Goal: Task Accomplishment & Management: Use online tool/utility

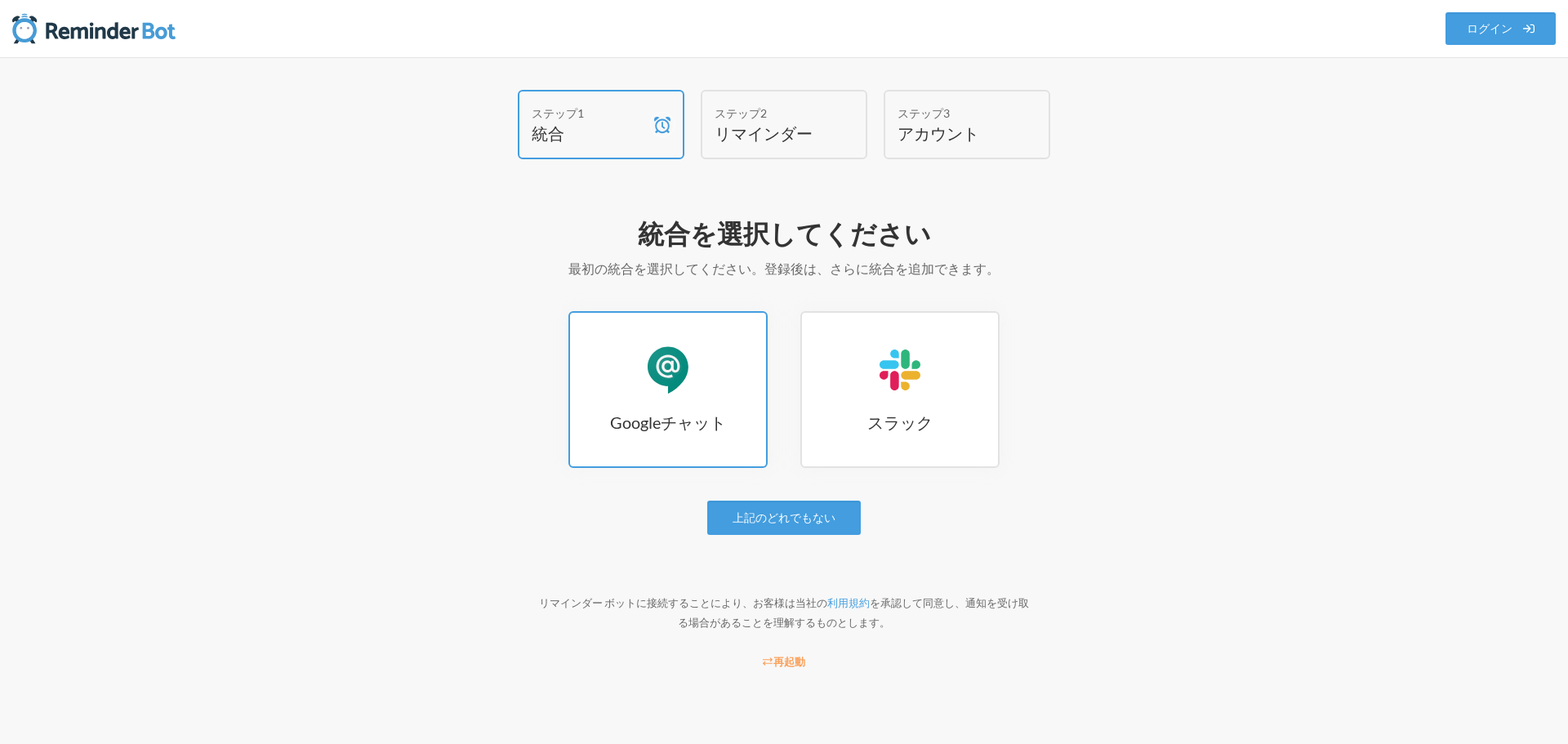
click at [671, 420] on font "Googleチャット" at bounding box center [667, 422] width 116 height 20
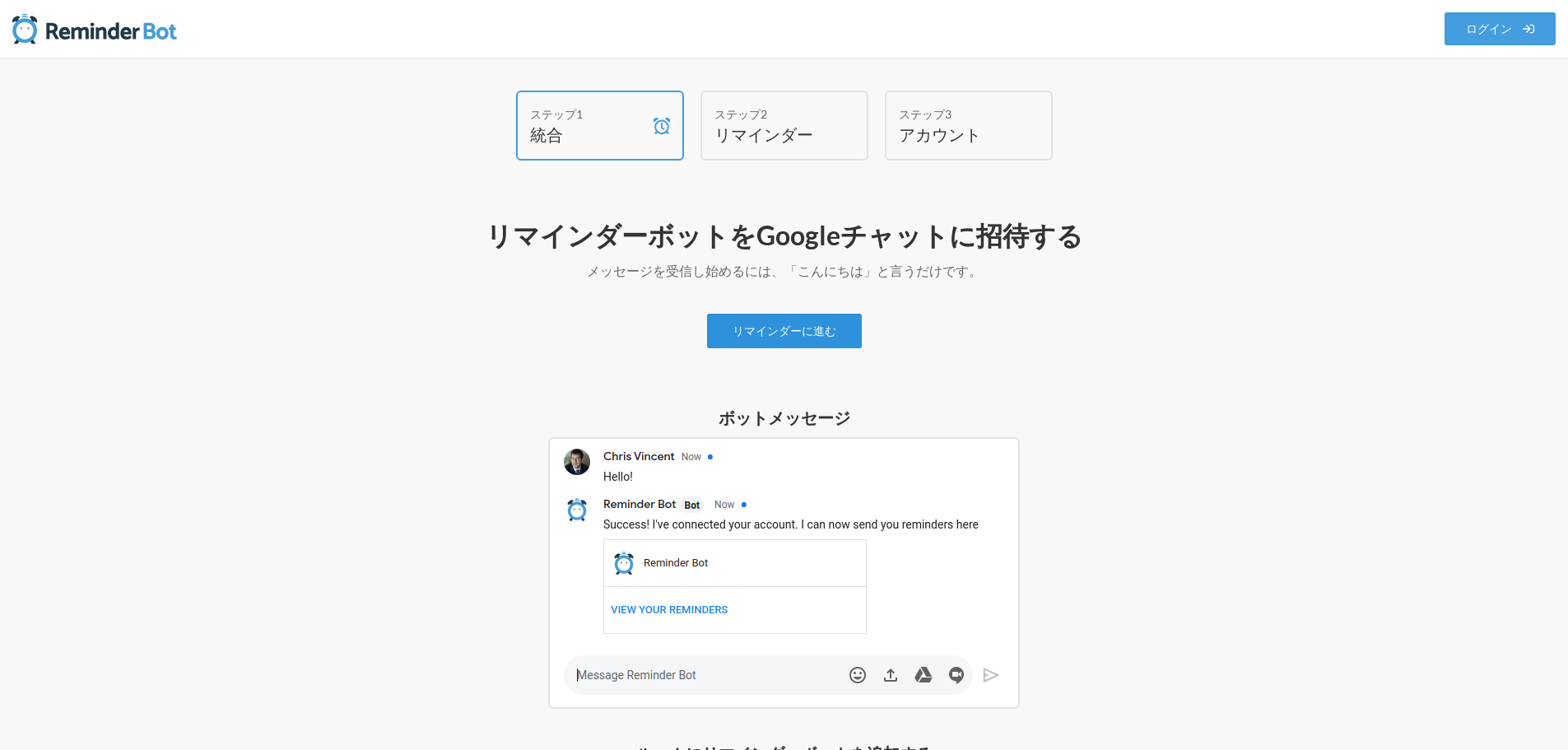
click at [800, 337] on font "リマインダーに進む" at bounding box center [784, 331] width 104 height 14
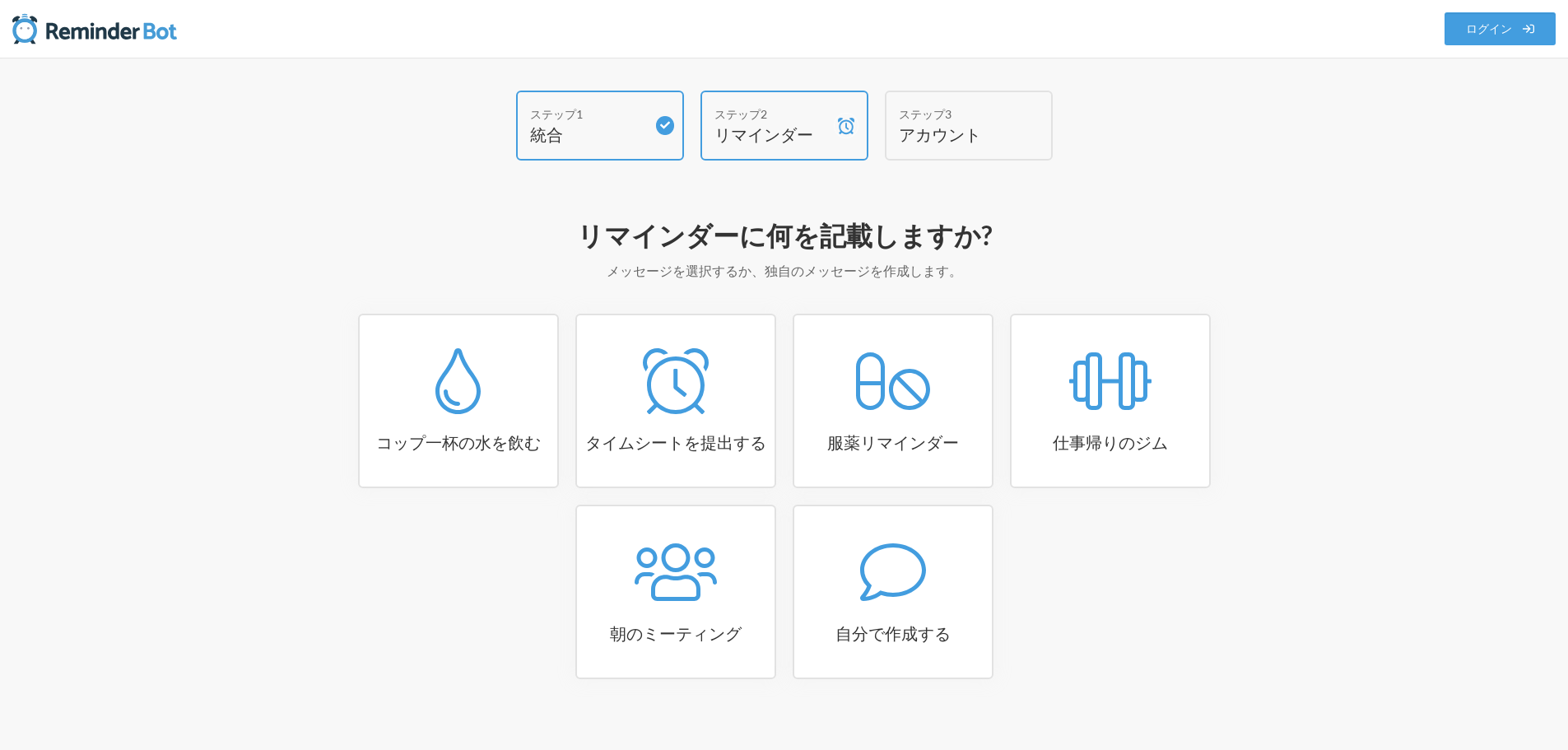
scroll to position [20, 0]
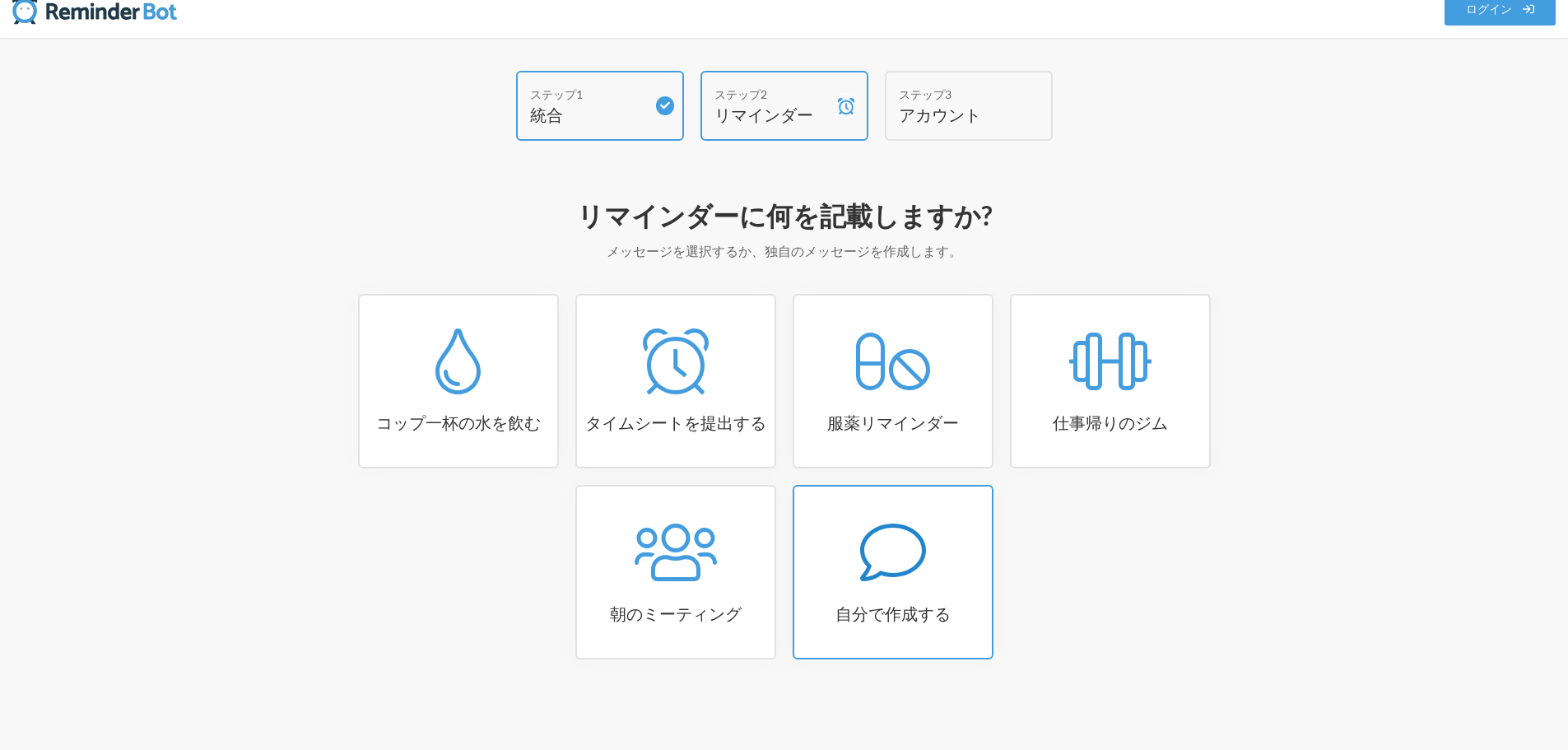
click at [927, 576] on div at bounding box center [893, 552] width 198 height 66
select select "08:30:00"
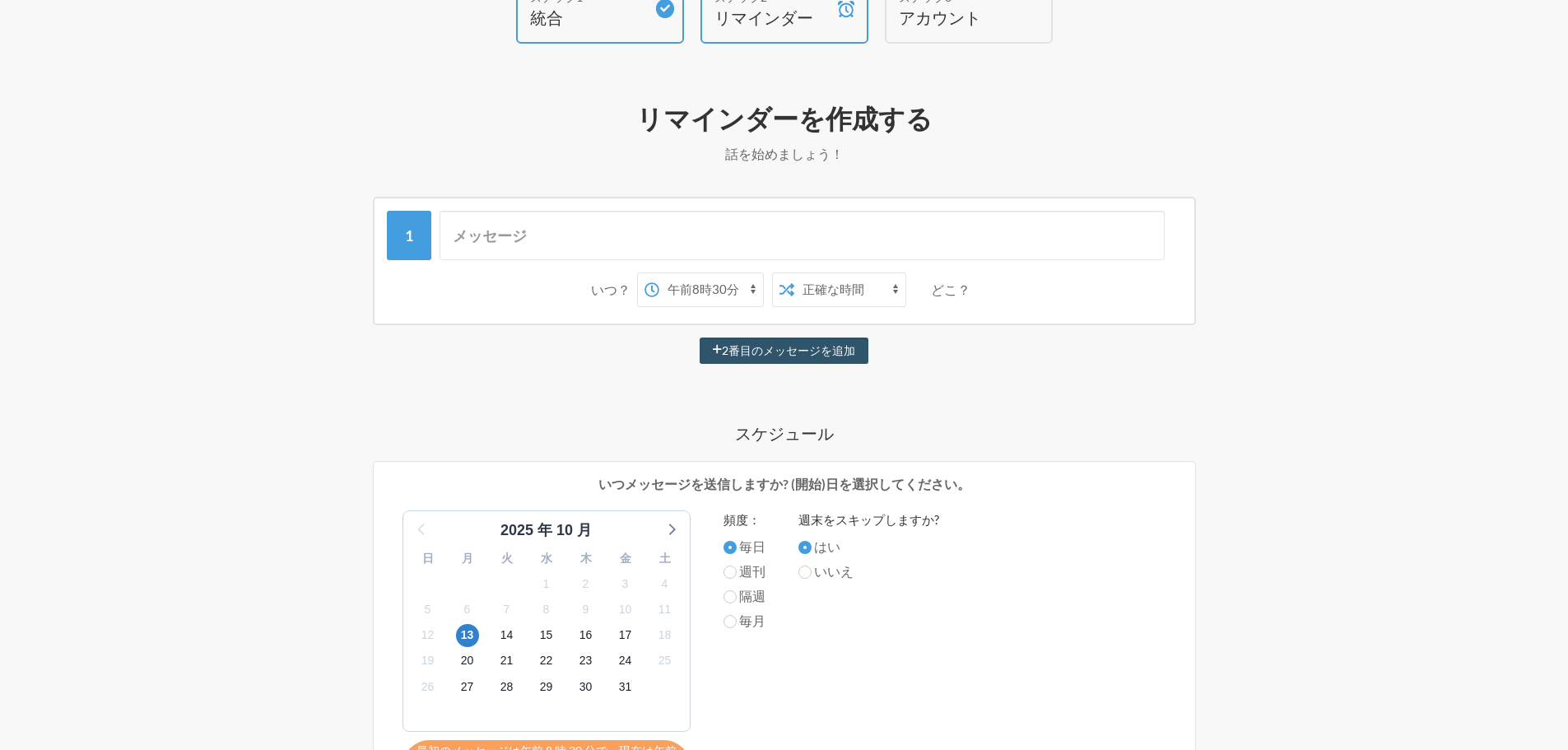
scroll to position [82, 0]
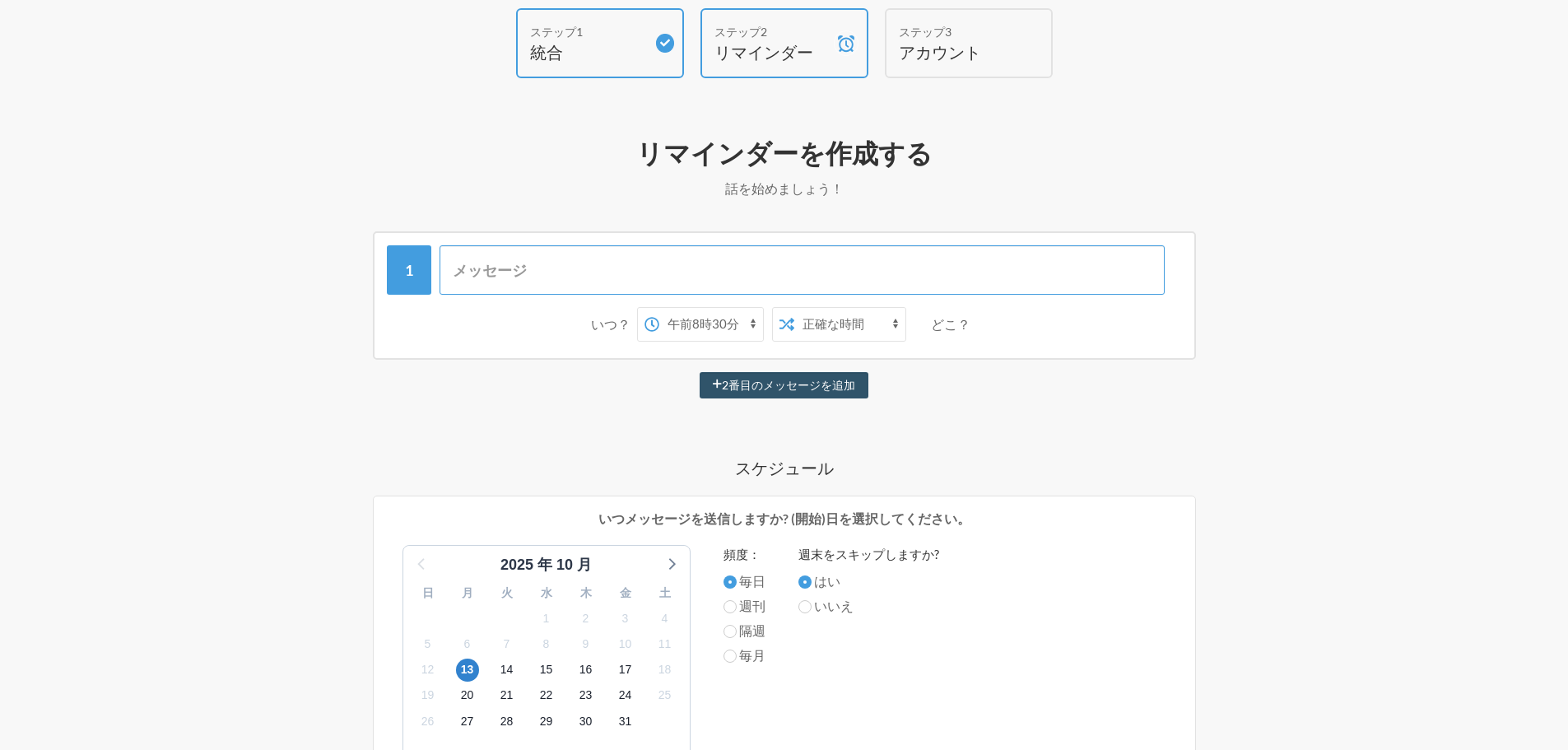
click at [481, 270] on input "text" at bounding box center [803, 270] width 726 height 49
type input "お昼ご飯"
click at [695, 313] on select "午前0時 午前0時15分 午前0時30分 午前0時45分 午前1時 午前1時15分 午前1時30分 午前1時45分 午前2時 午前2時15分 午前2時30分 …" at bounding box center [711, 324] width 104 height 33
select select "12:00:00"
click at [659, 308] on select "午前0時 午前0時15分 午前0時30分 午前0時45分 午前1時 午前1時15分 午前1時30分 午前1時45分 午前2時 午前2時15分 午前2時30分 …" at bounding box center [711, 324] width 104 height 33
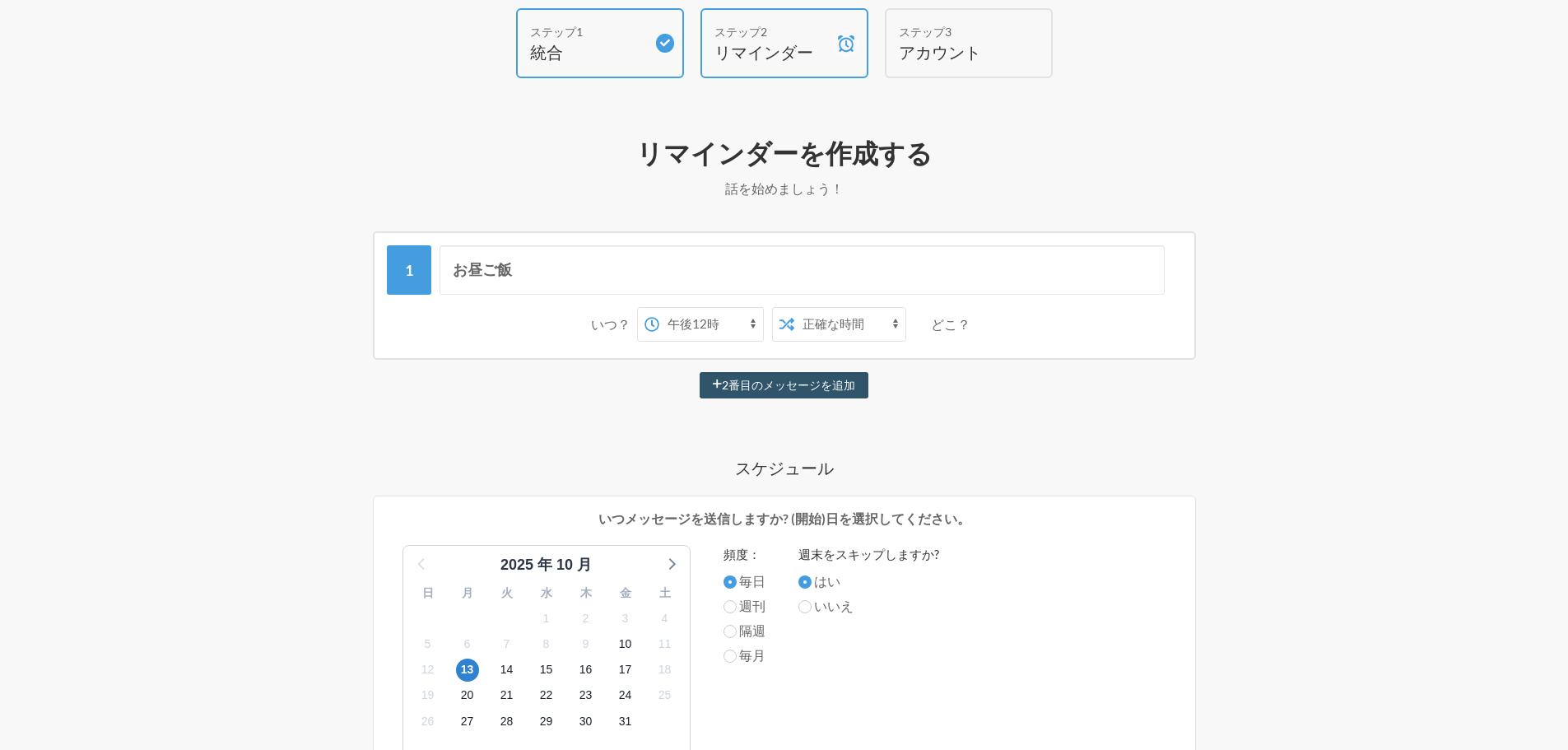
click at [840, 331] on select "正確な時間 ランダムタイム" at bounding box center [850, 324] width 111 height 33
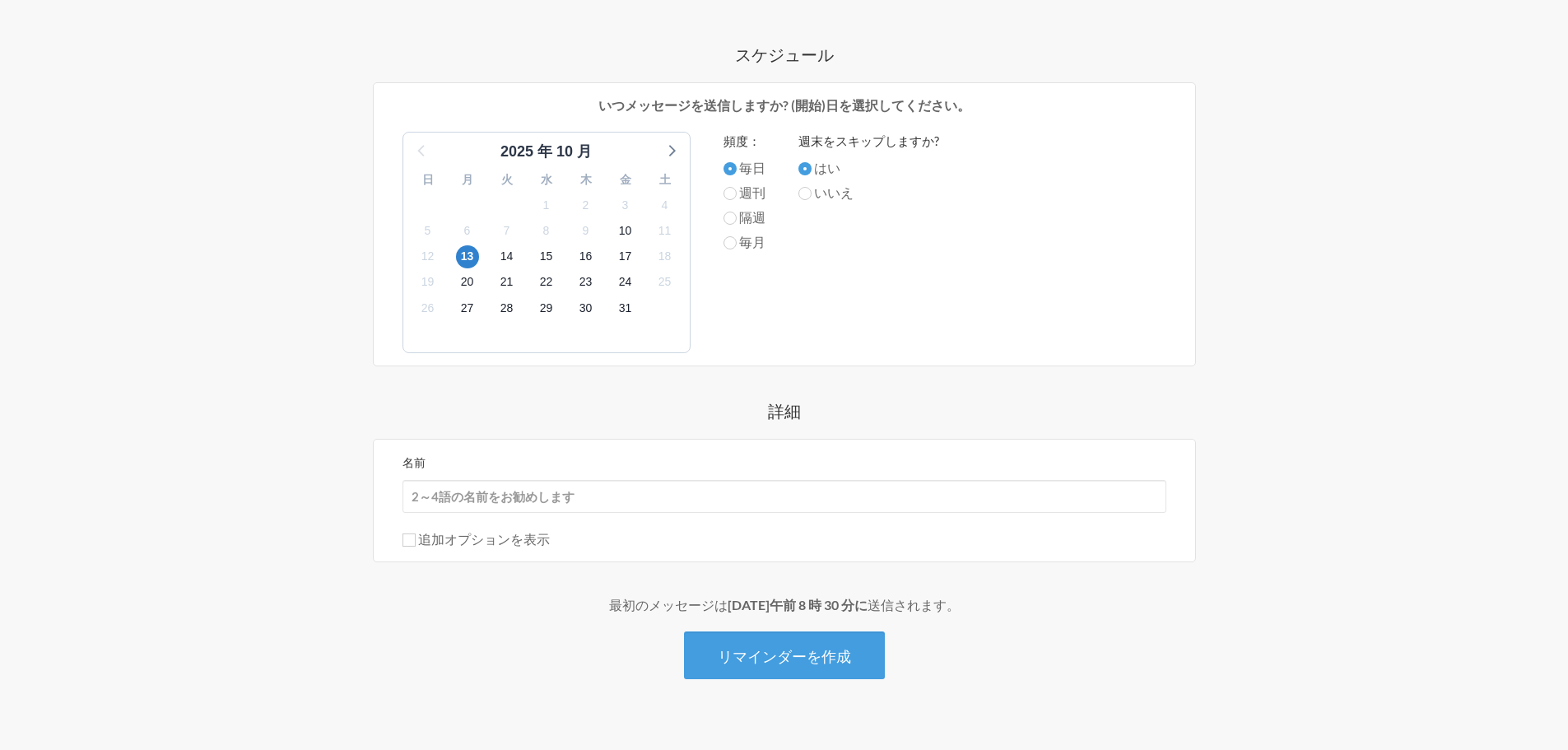
scroll to position [524, 0]
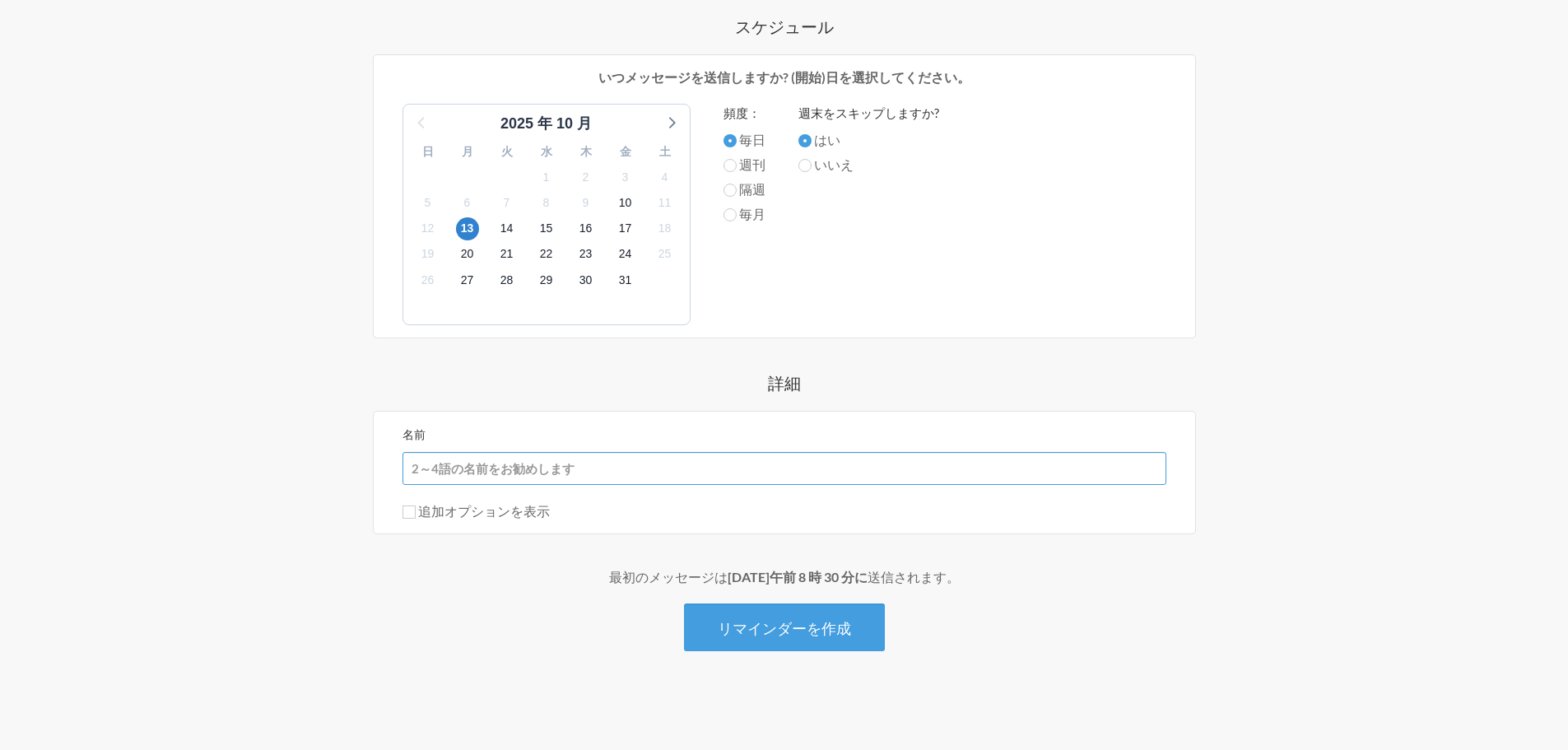
click at [647, 461] on input "名前" at bounding box center [784, 468] width 764 height 33
click at [1088, 411] on div "名前 追加オプションを表示 このリマインダーをカレンダーから非表示にする 返信があったらメッセージの送信を停止します。 このリマインダーは、 自動的に再起動し…" at bounding box center [784, 473] width 823 height 124
click at [406, 516] on input "追加オプションを表示" at bounding box center [409, 512] width 13 height 13
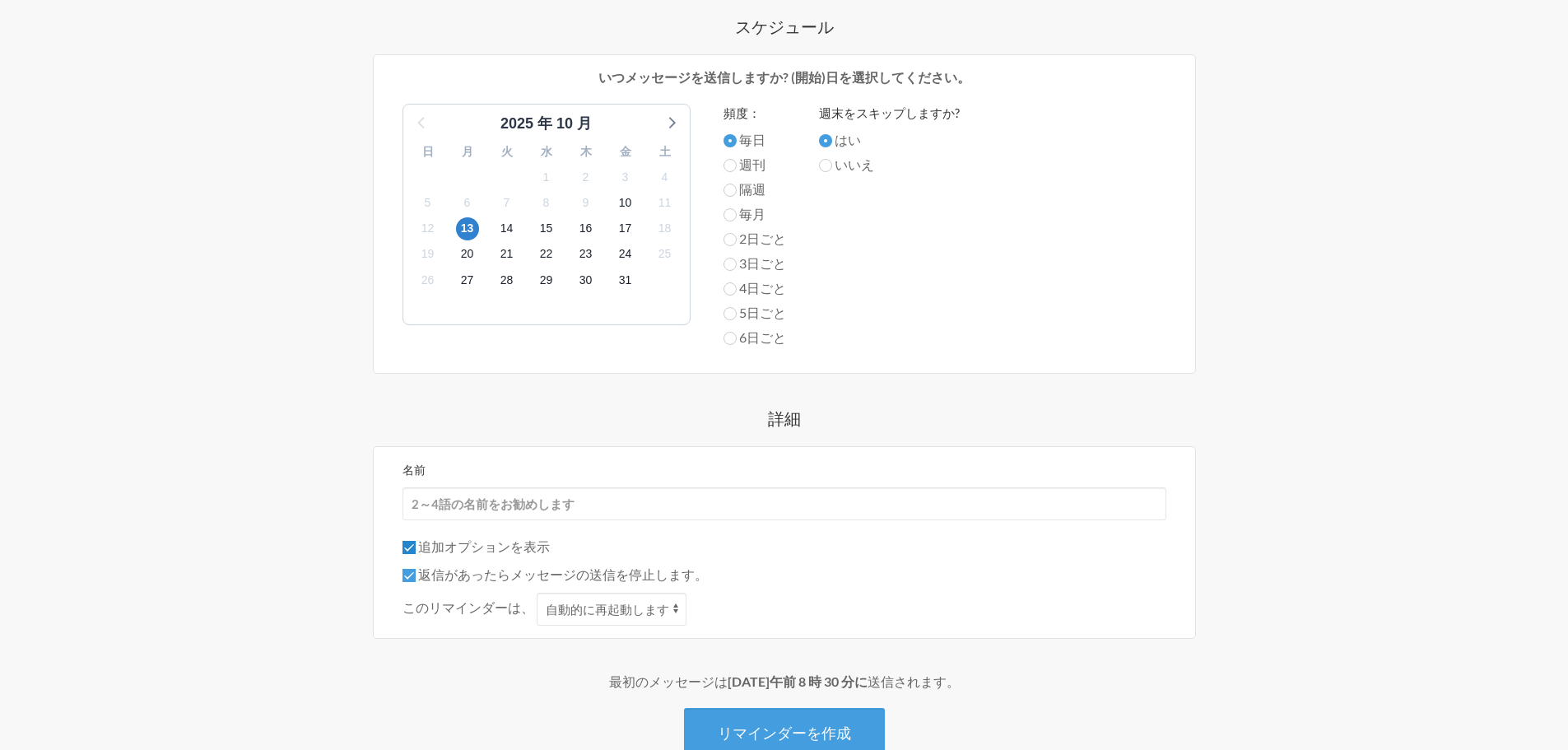
click at [406, 551] on input "追加オプションを表示" at bounding box center [409, 547] width 13 height 13
checkbox input "false"
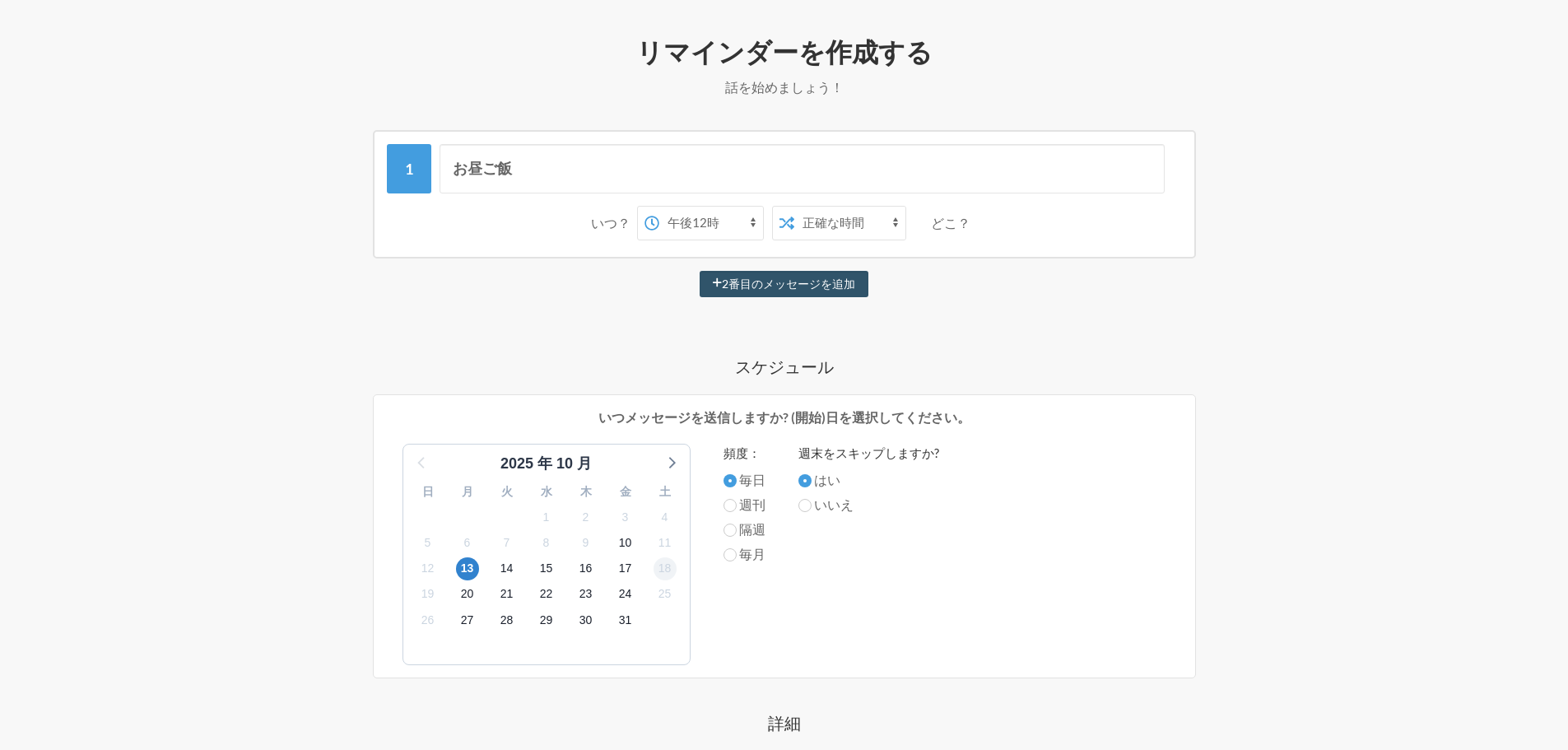
scroll to position [112, 0]
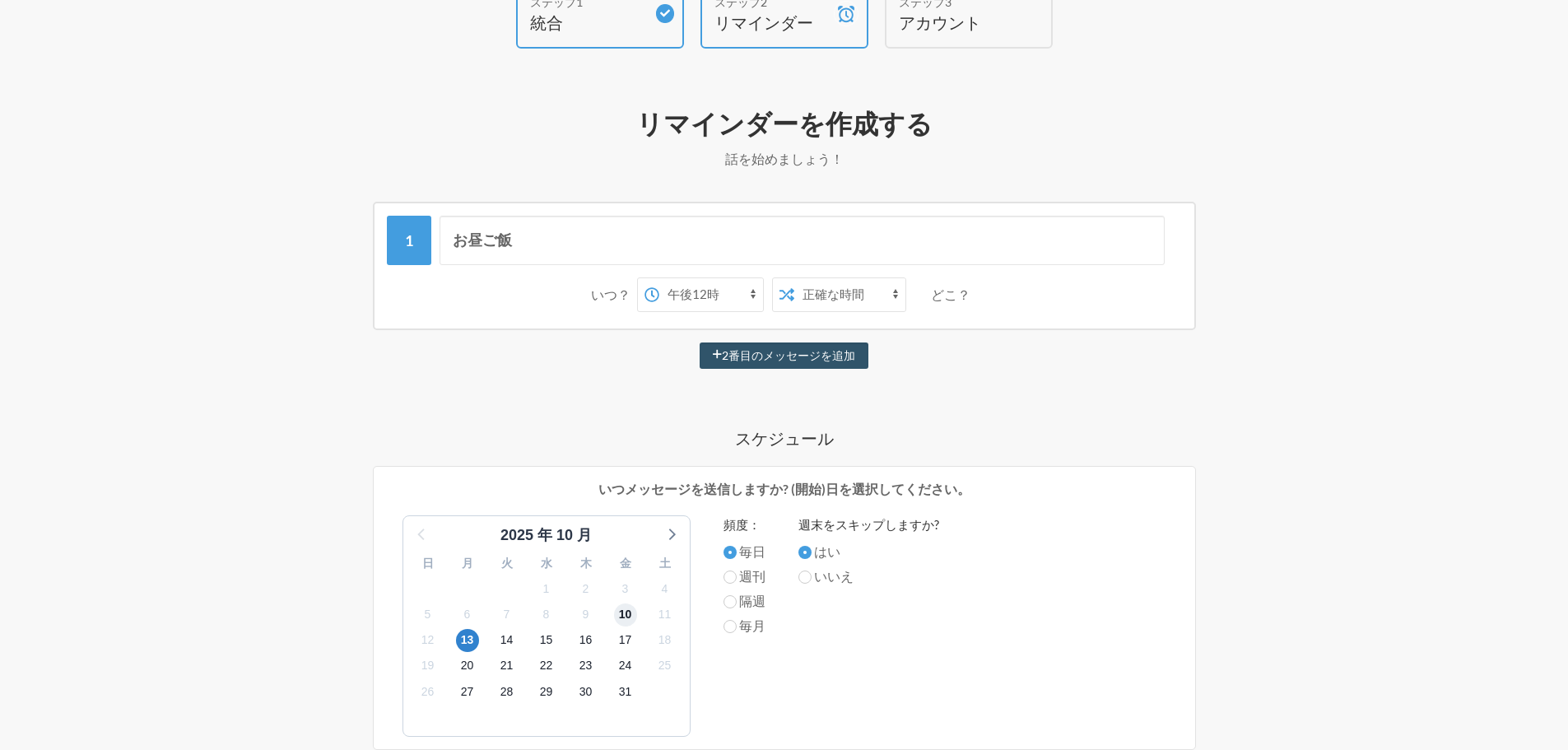
click at [619, 623] on span "10" at bounding box center [625, 615] width 23 height 23
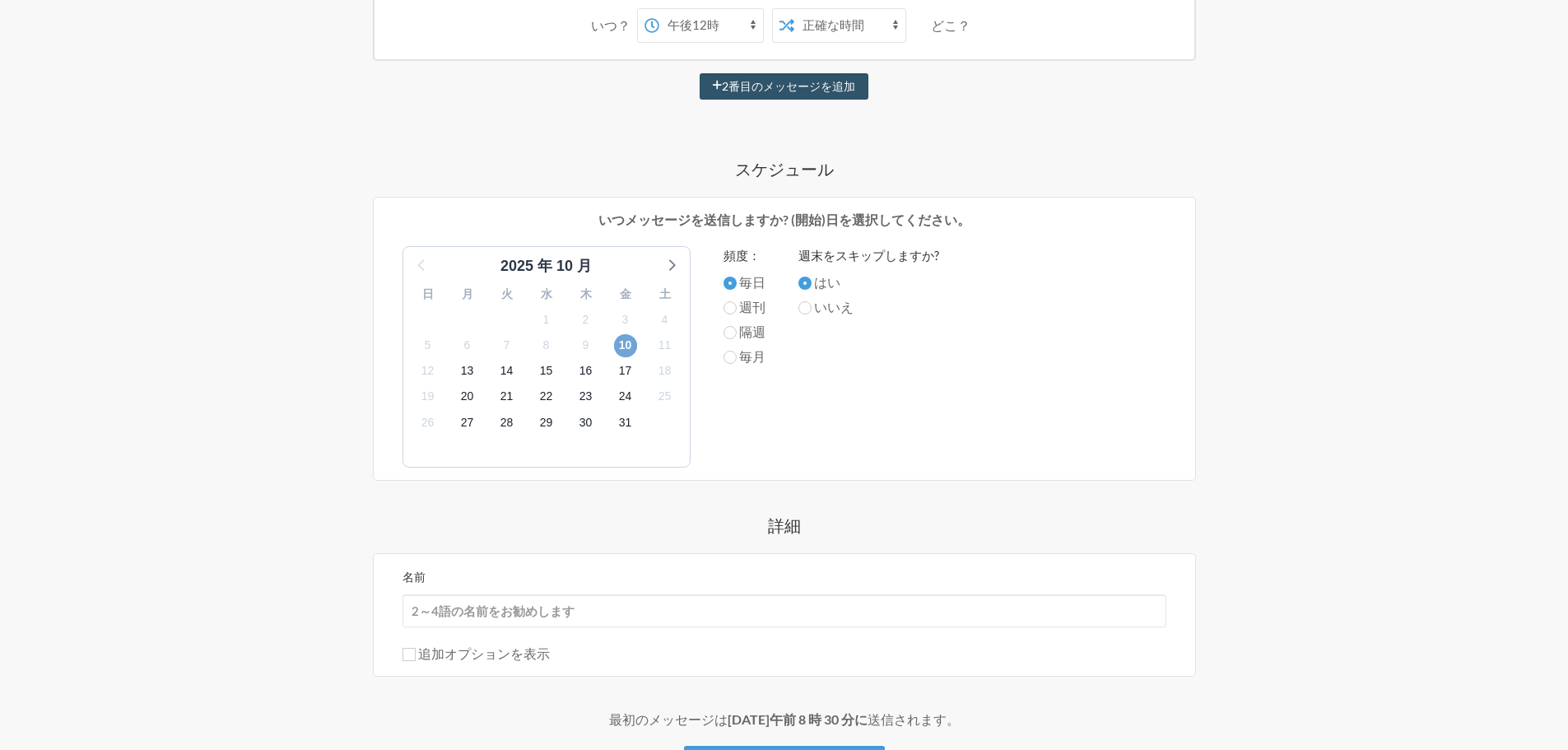
scroll to position [442, 0]
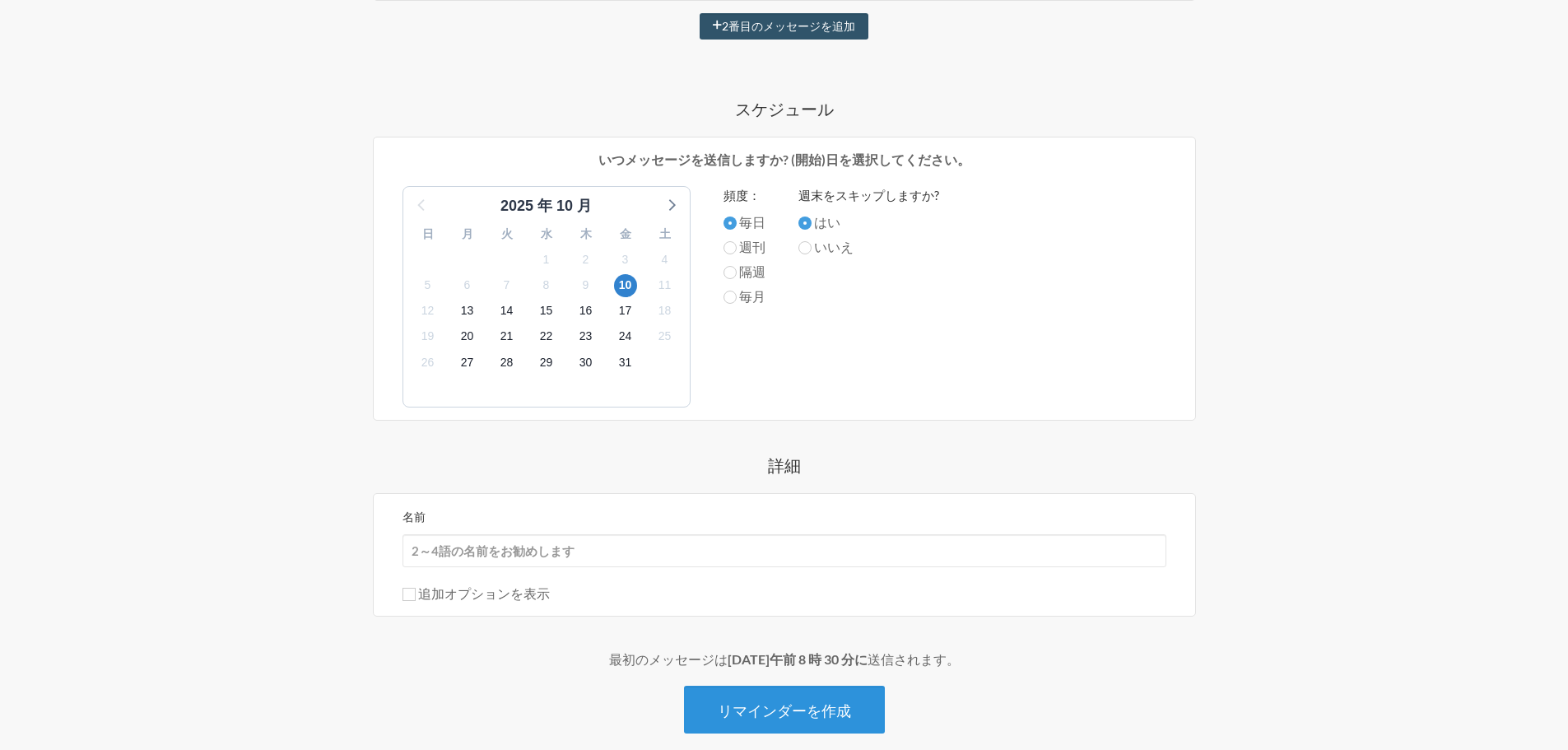
click at [794, 702] on font "リマインダーを作成" at bounding box center [784, 710] width 133 height 18
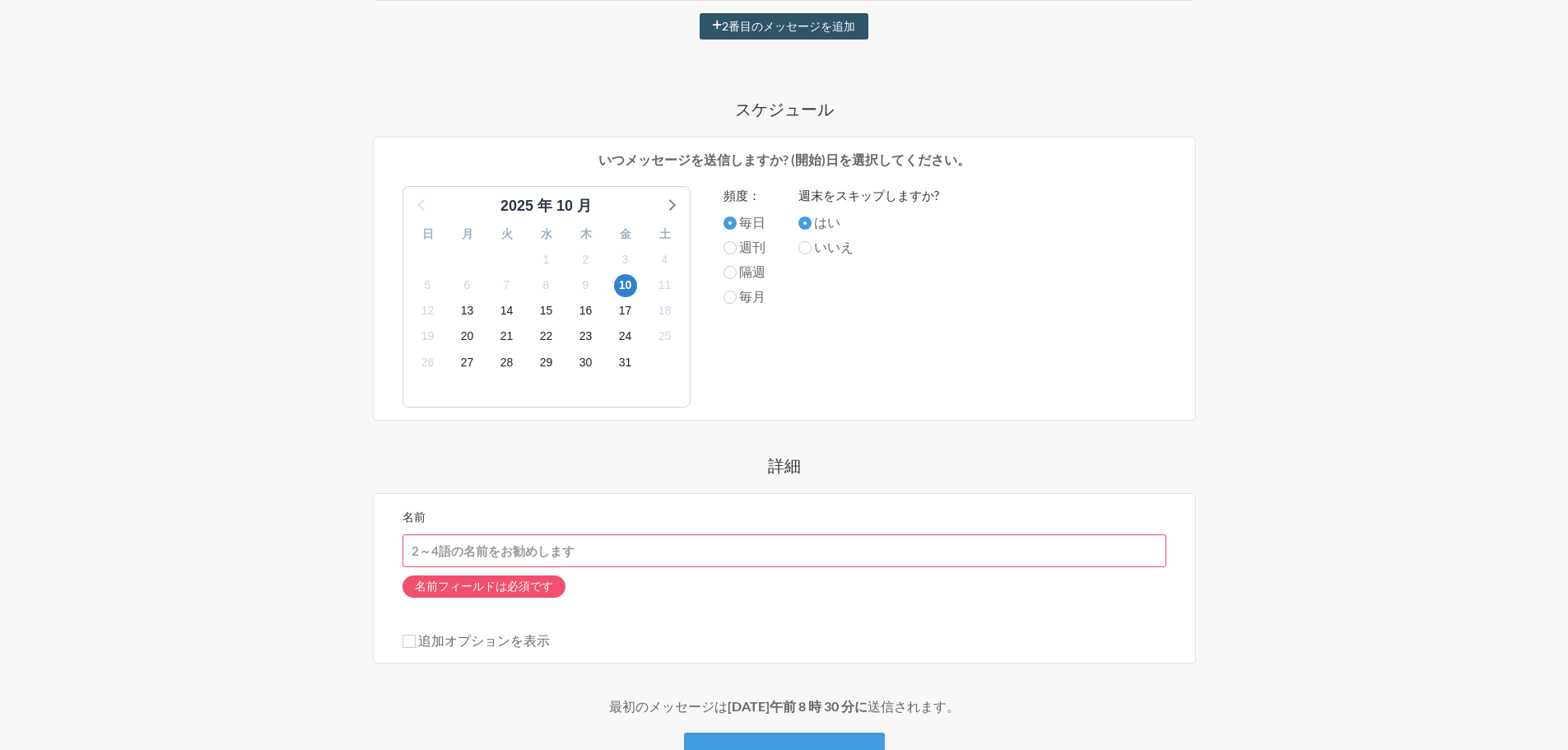
click at [598, 559] on input "名前" at bounding box center [784, 550] width 764 height 33
click at [626, 579] on div "名前フィールドは必須です" at bounding box center [784, 591] width 764 height 47
click at [536, 550] on input "名前" at bounding box center [784, 550] width 764 height 33
type input "[PERSON_NAME]"
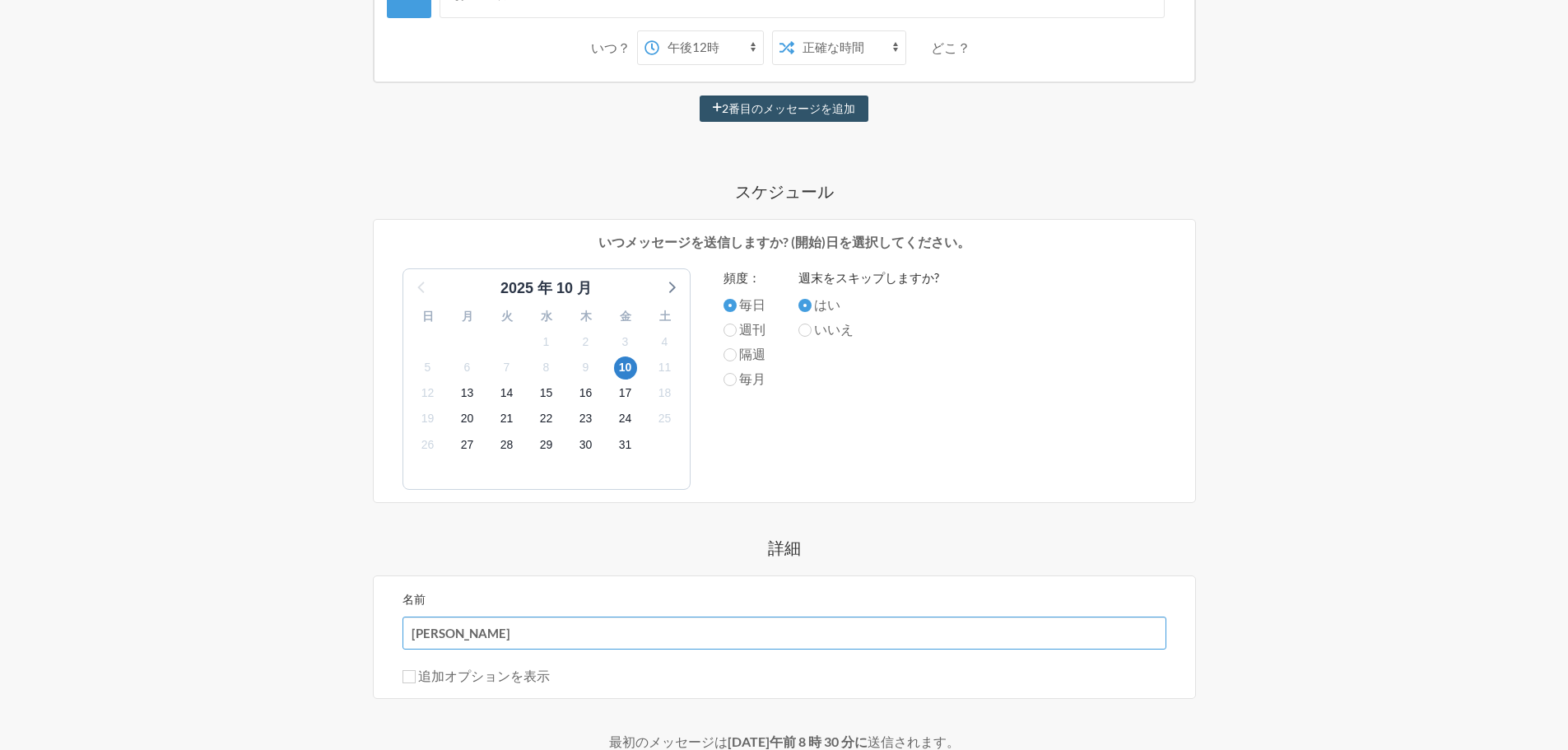
scroll to position [524, 0]
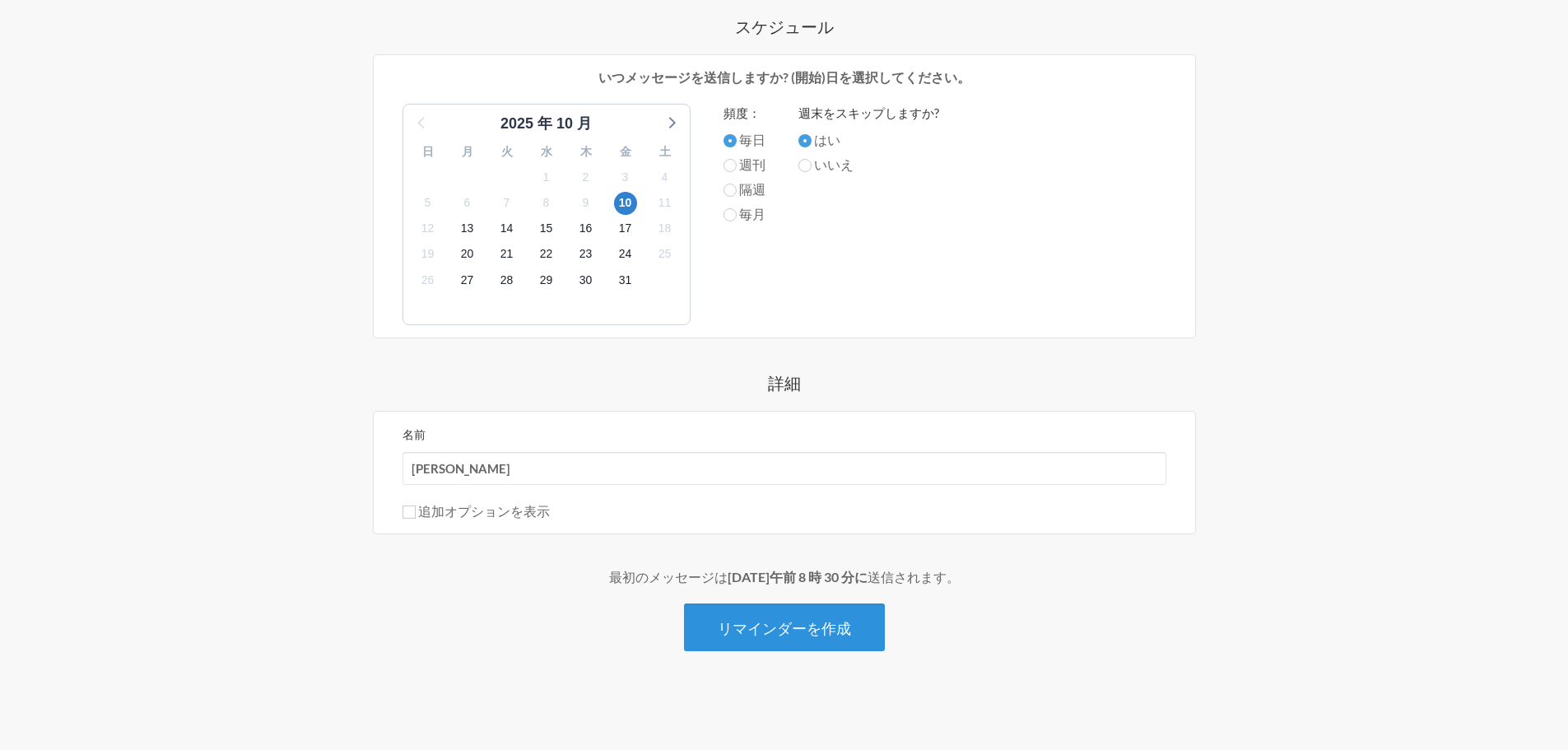
click at [778, 638] on button "リマインダーを作成" at bounding box center [784, 627] width 201 height 48
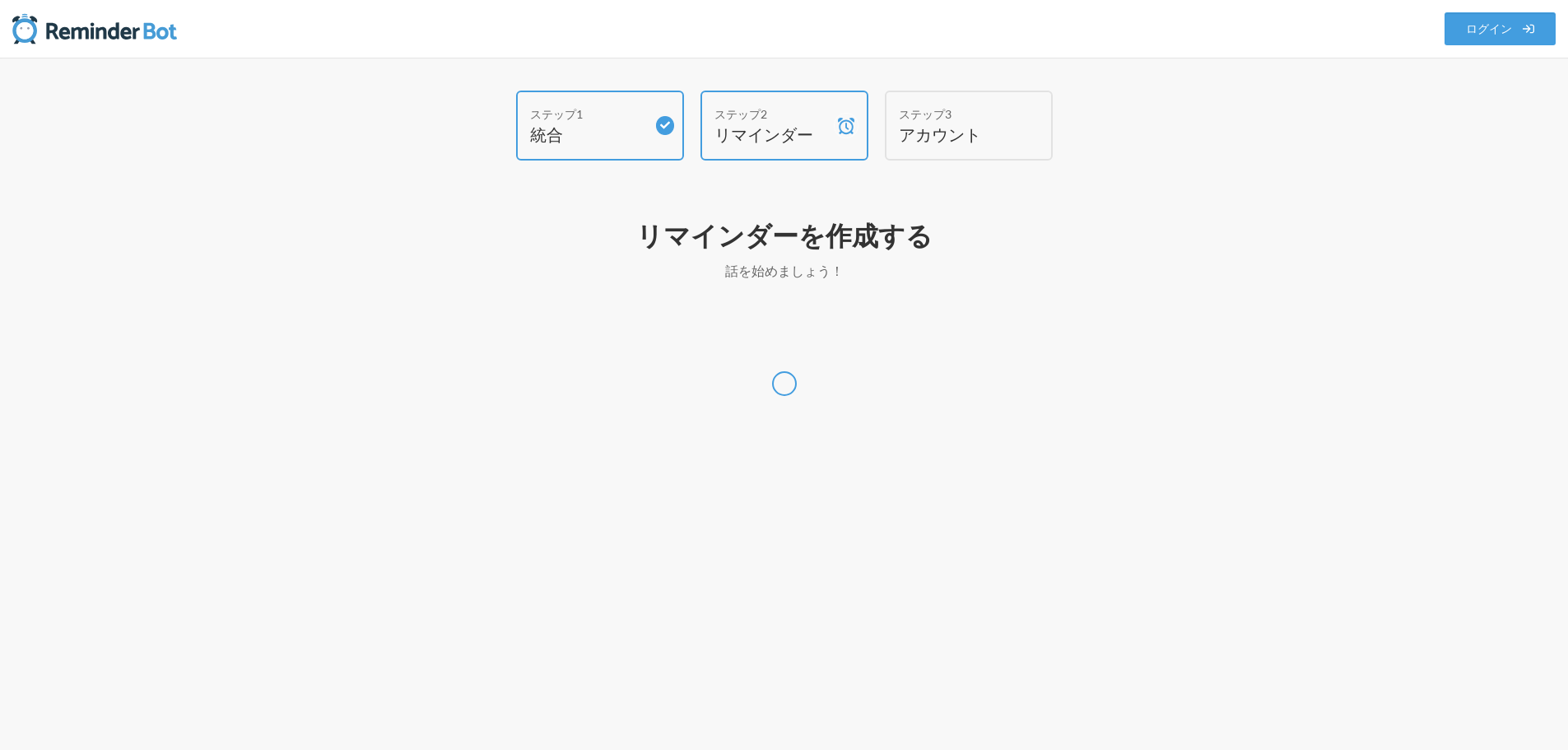
scroll to position [0, 0]
select select "[GEOGRAPHIC_DATA]/[GEOGRAPHIC_DATA]"
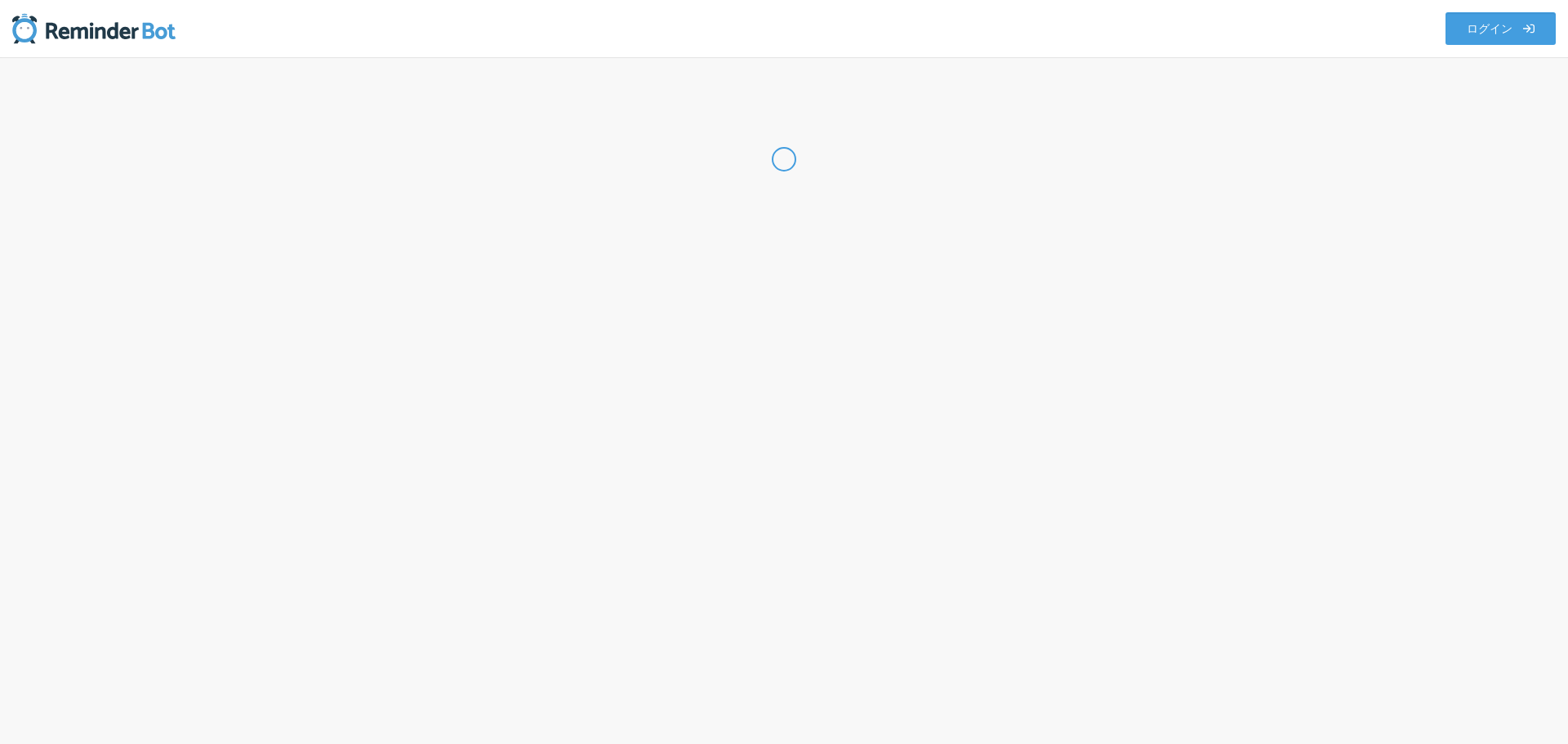
select select "JP"
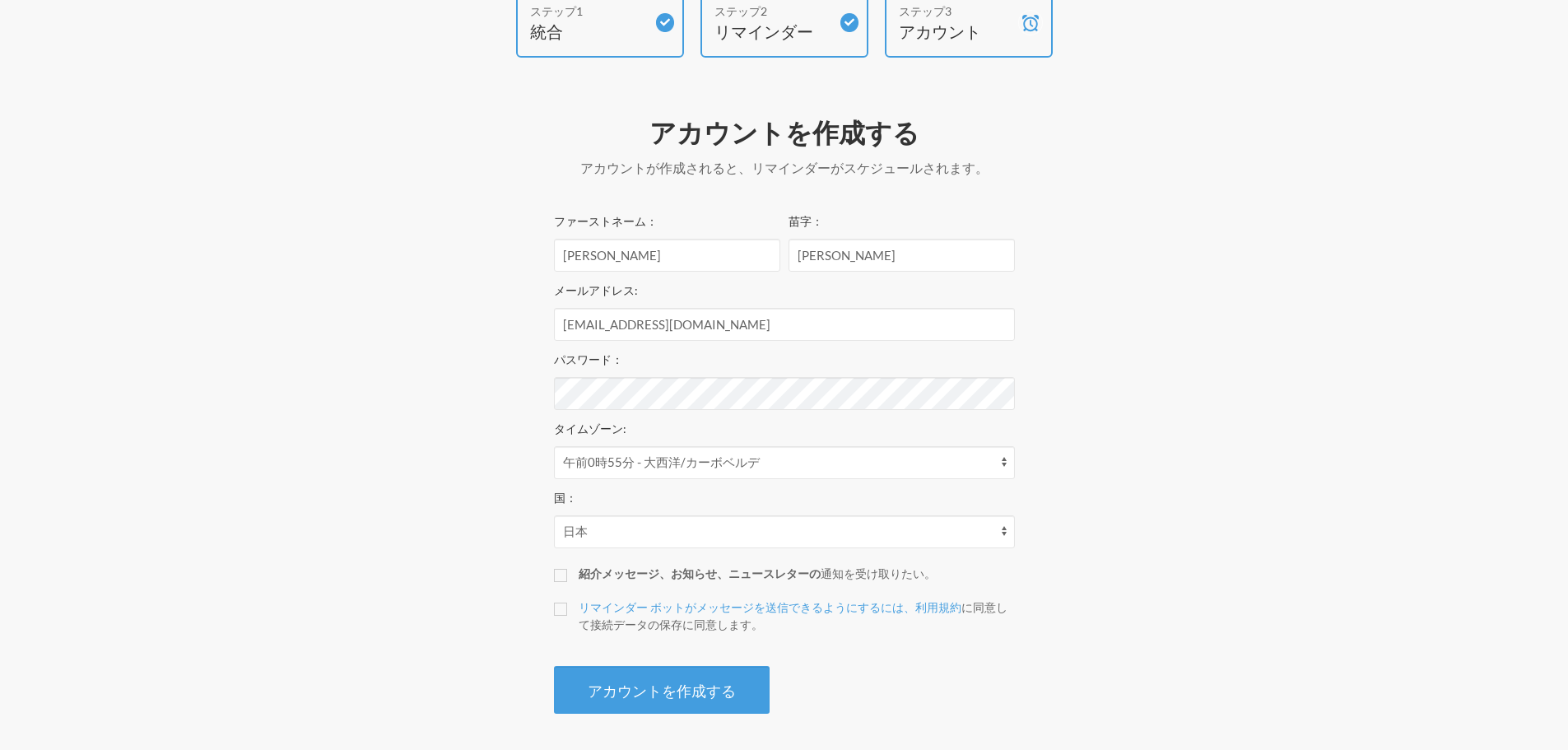
scroll to position [108, 0]
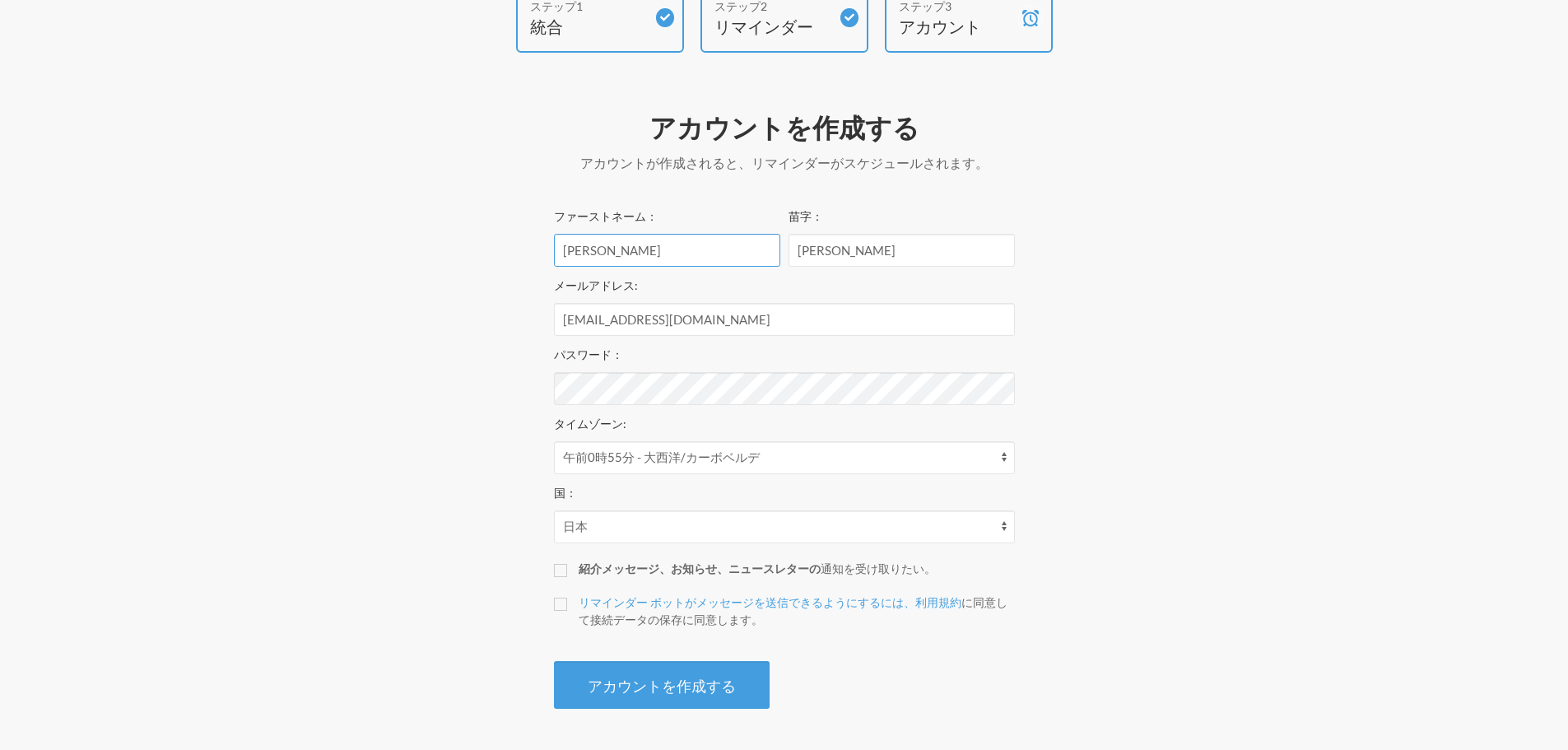
click at [660, 253] on input "[PERSON_NAME]" at bounding box center [667, 251] width 226 height 33
click at [858, 246] on input "[PERSON_NAME]" at bounding box center [902, 251] width 226 height 33
click at [627, 322] on input "[EMAIL_ADDRESS][DOMAIN_NAME]" at bounding box center [784, 320] width 461 height 33
click at [754, 321] on input "[EMAIL_ADDRESS][DOMAIN_NAME]" at bounding box center [784, 320] width 461 height 33
click at [701, 405] on div "ファーストネーム： [PERSON_NAME] 苗字： [PERSON_NAME] メールアドレス: [EMAIL_ADDRESS][DOMAIN_NAME]…" at bounding box center [784, 457] width 461 height 503
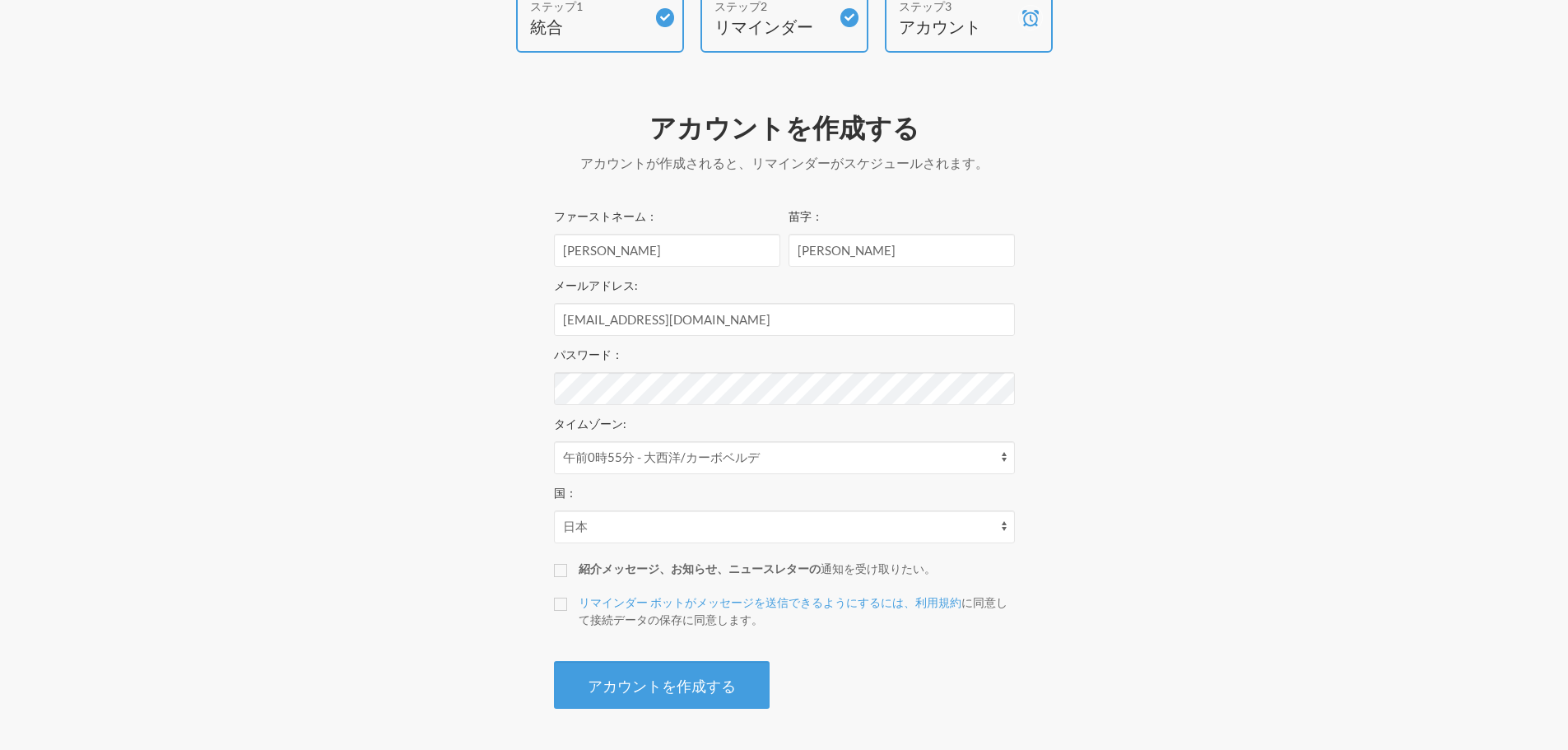
click at [567, 611] on label "リマインダー ボットがメッセージを送信できるようにするには、利用規約 に同意して接続データの保存に同意します 。" at bounding box center [784, 611] width 461 height 35
click at [567, 611] on input "リマインダー ボットがメッセージを送信できるようにするには、利用規約 に同意して接続データの保存に同意します 。" at bounding box center [560, 604] width 13 height 13
checkbox input "true"
click at [630, 689] on font "アカウントを作成する" at bounding box center [662, 685] width 149 height 18
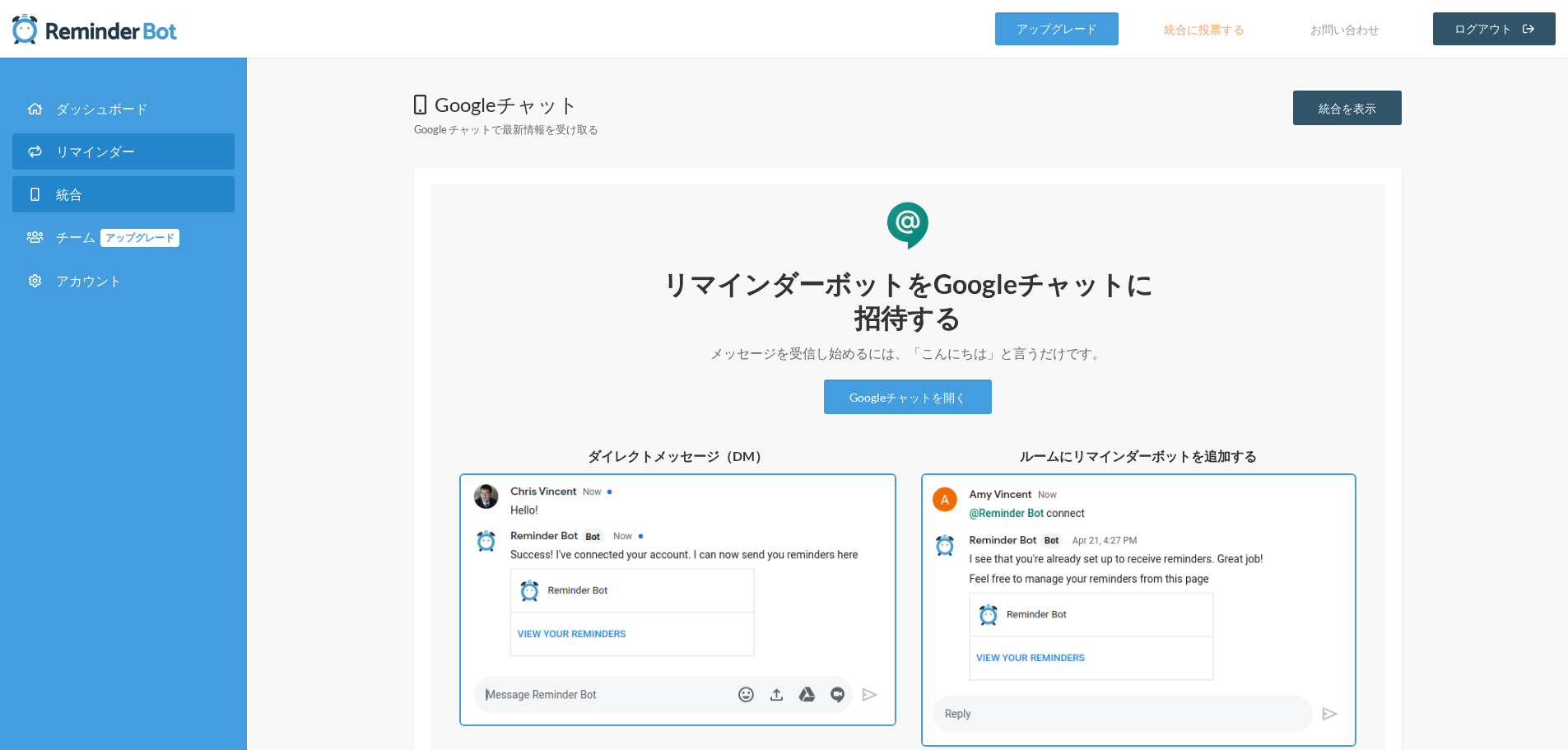
click at [99, 154] on font "リマインダー" at bounding box center [95, 151] width 79 height 16
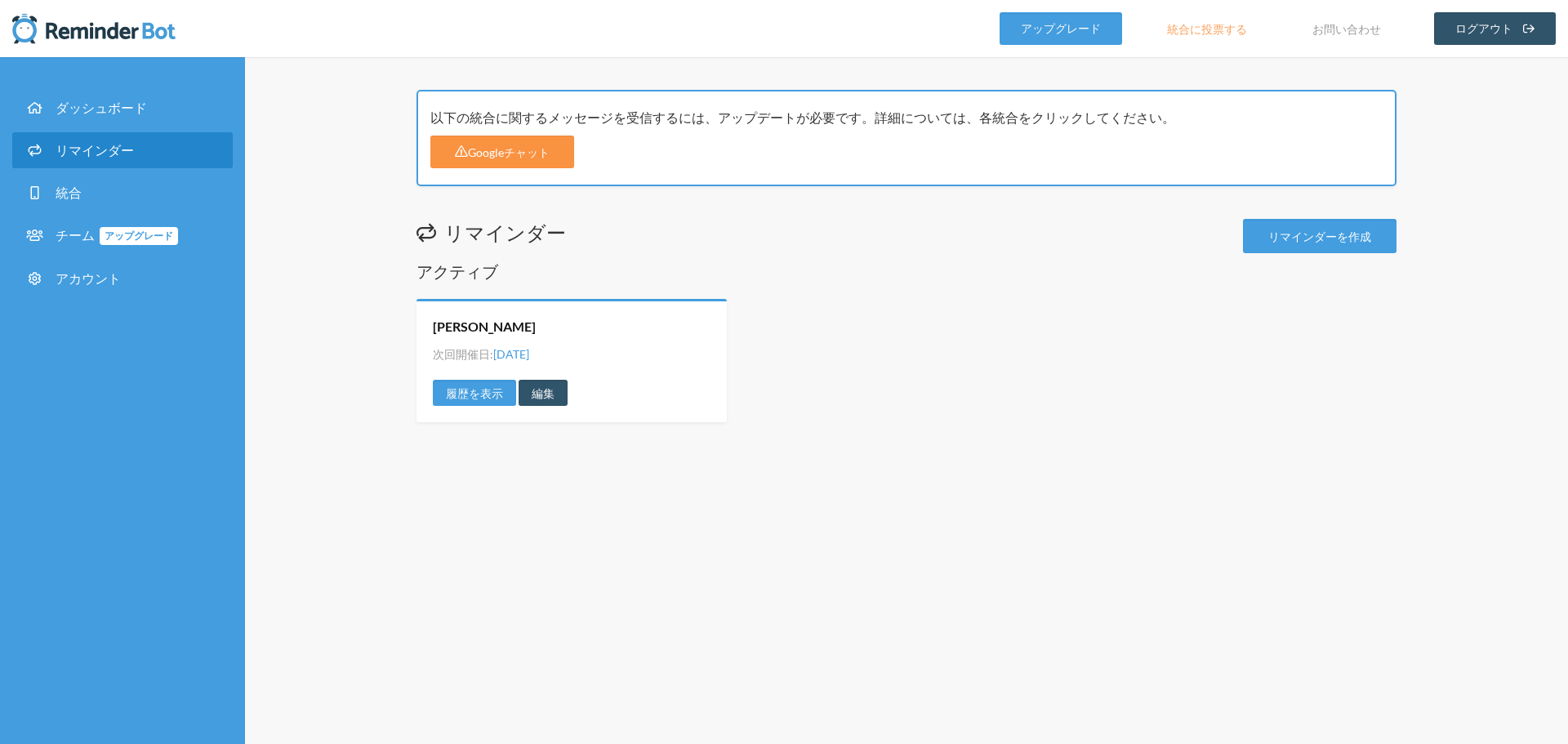
click at [520, 150] on font "Googleチャット" at bounding box center [508, 153] width 81 height 14
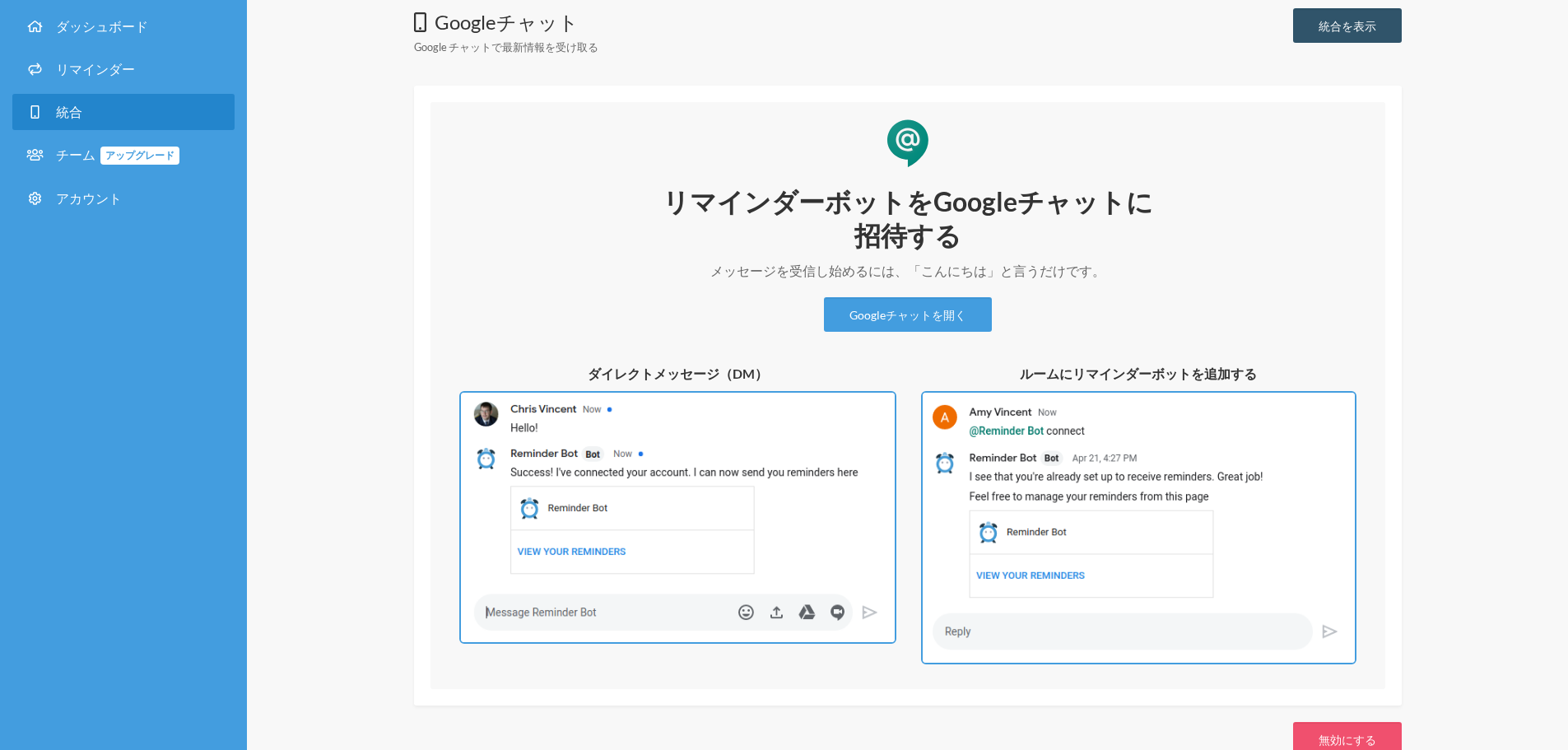
scroll to position [123, 0]
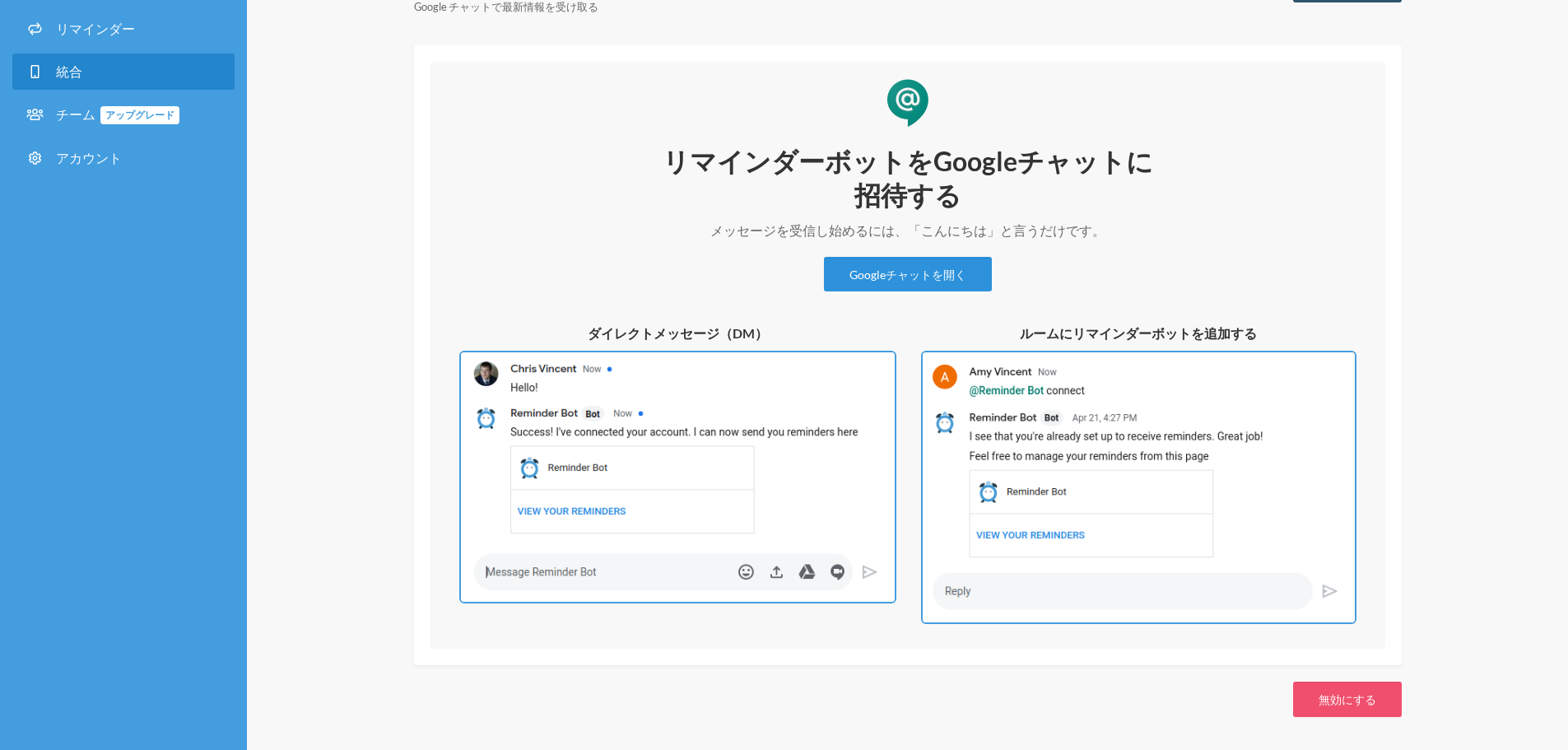
click at [900, 265] on link "Googleチャットを開く" at bounding box center [908, 274] width 168 height 35
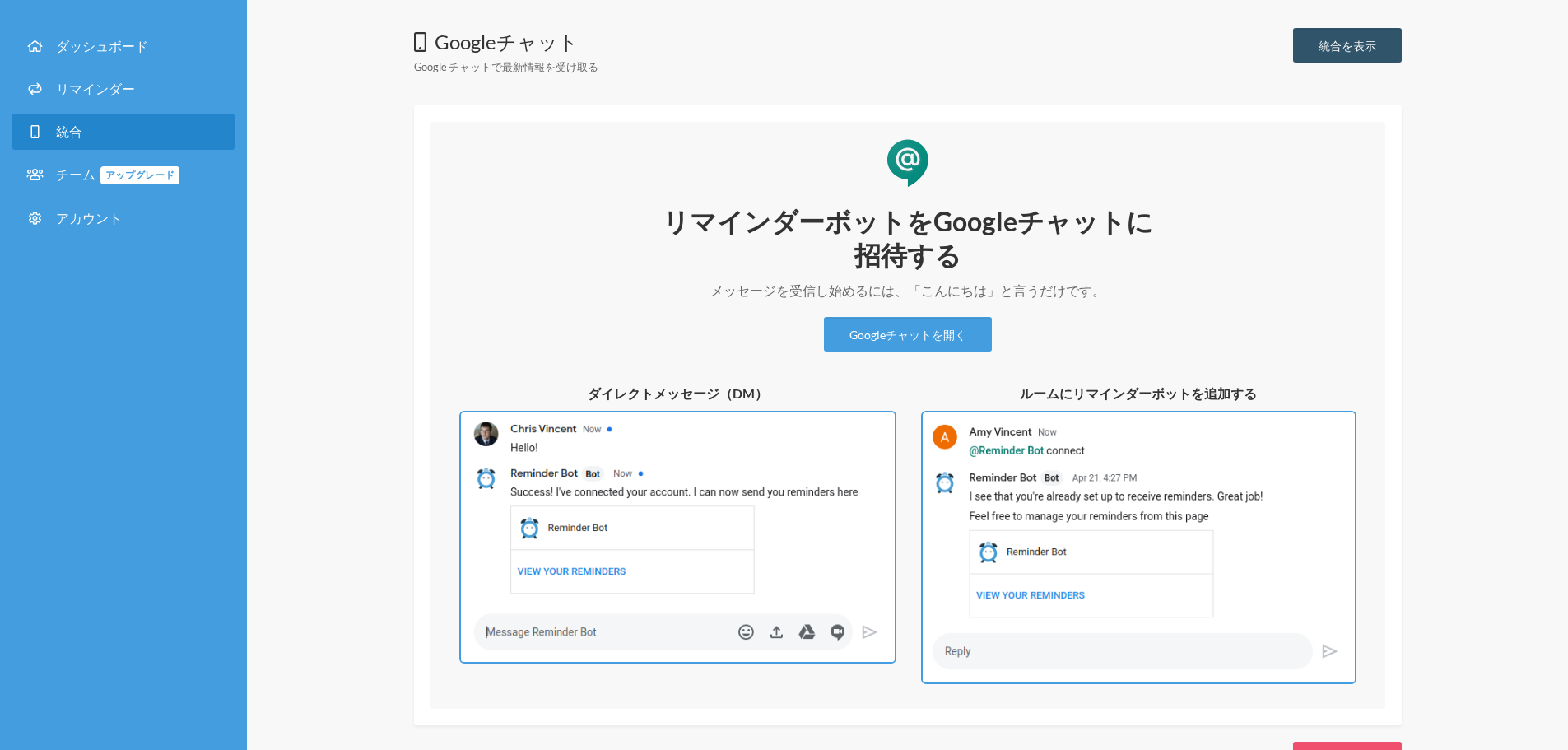
scroll to position [0, 0]
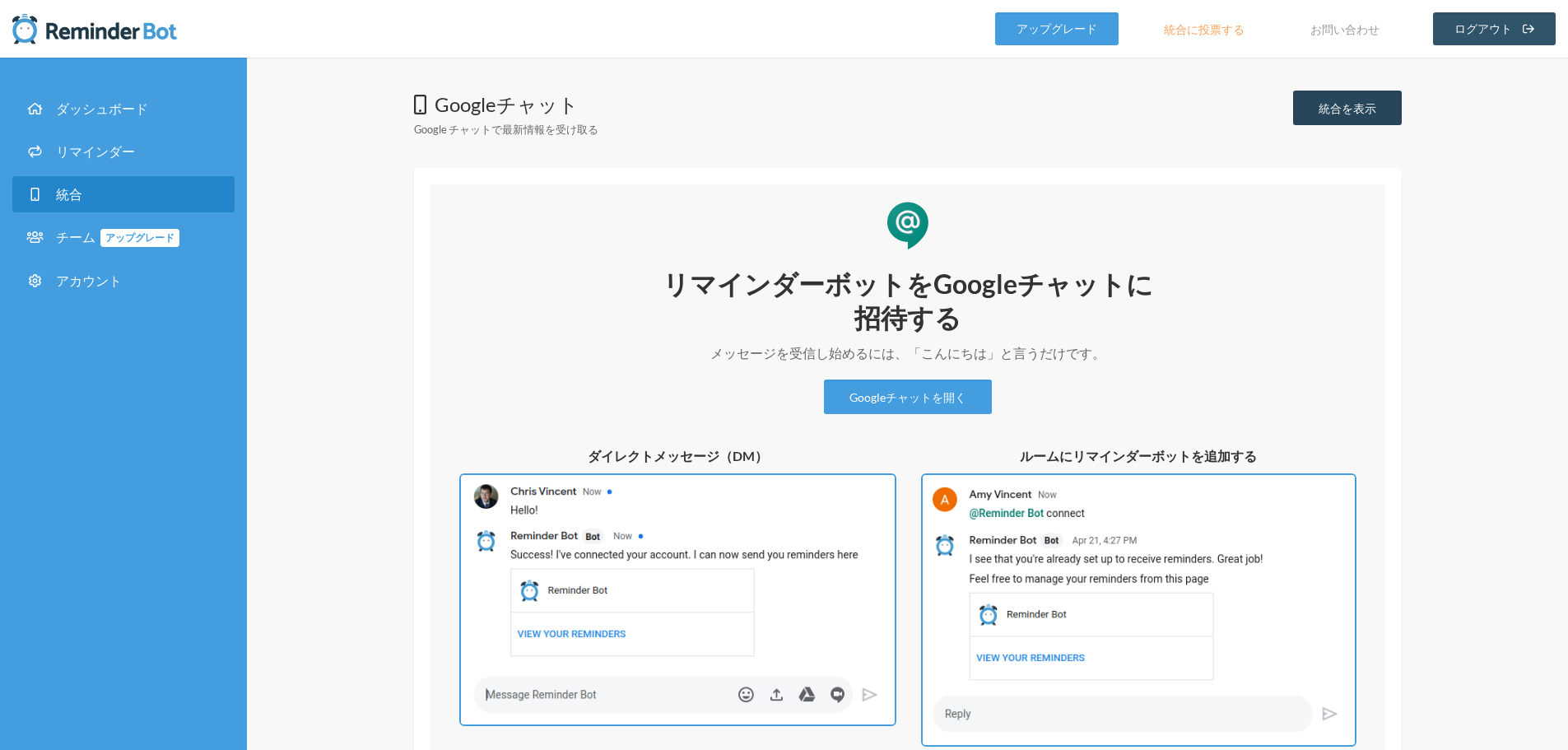
click at [1354, 107] on font "統合を表示" at bounding box center [1348, 108] width 58 height 14
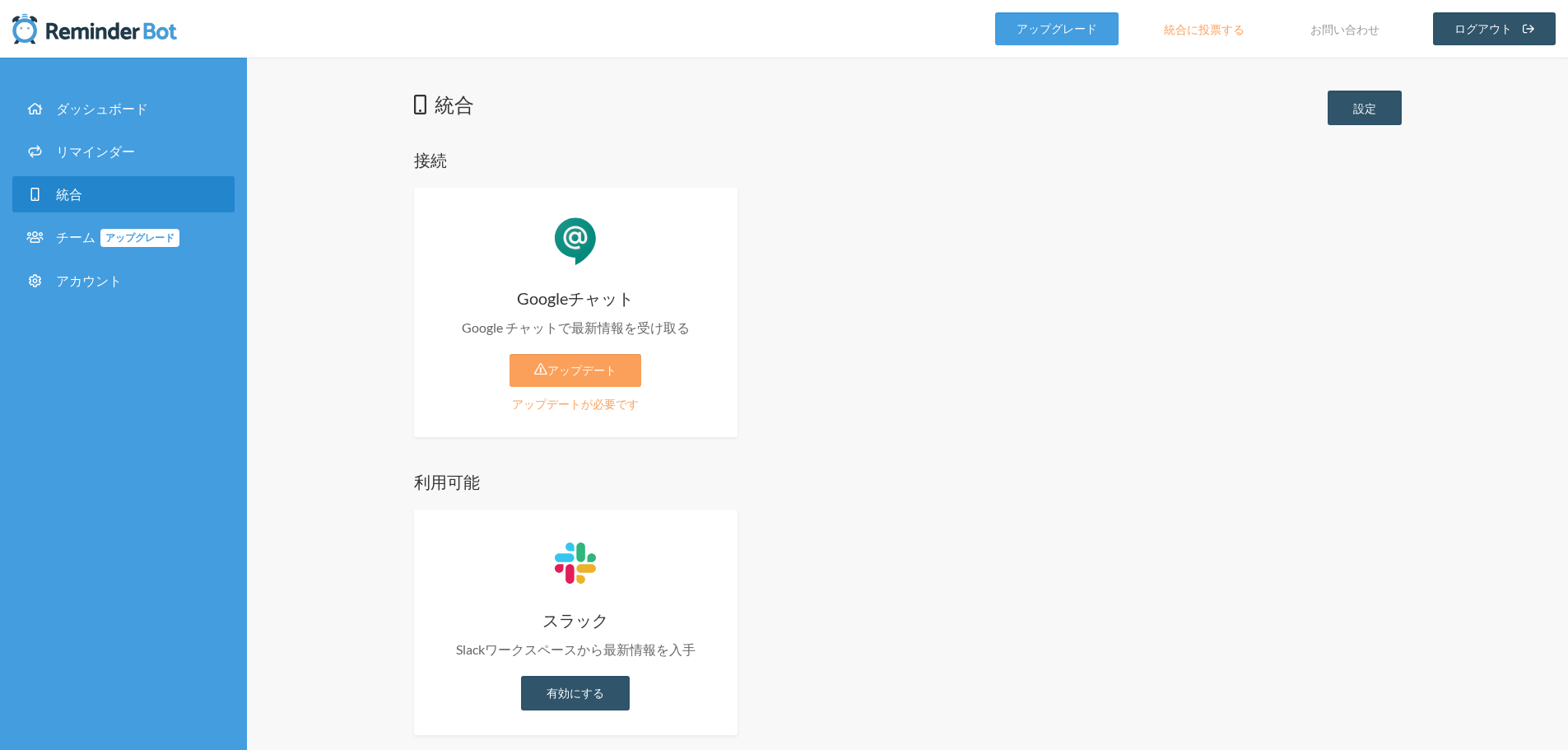
scroll to position [18, 0]
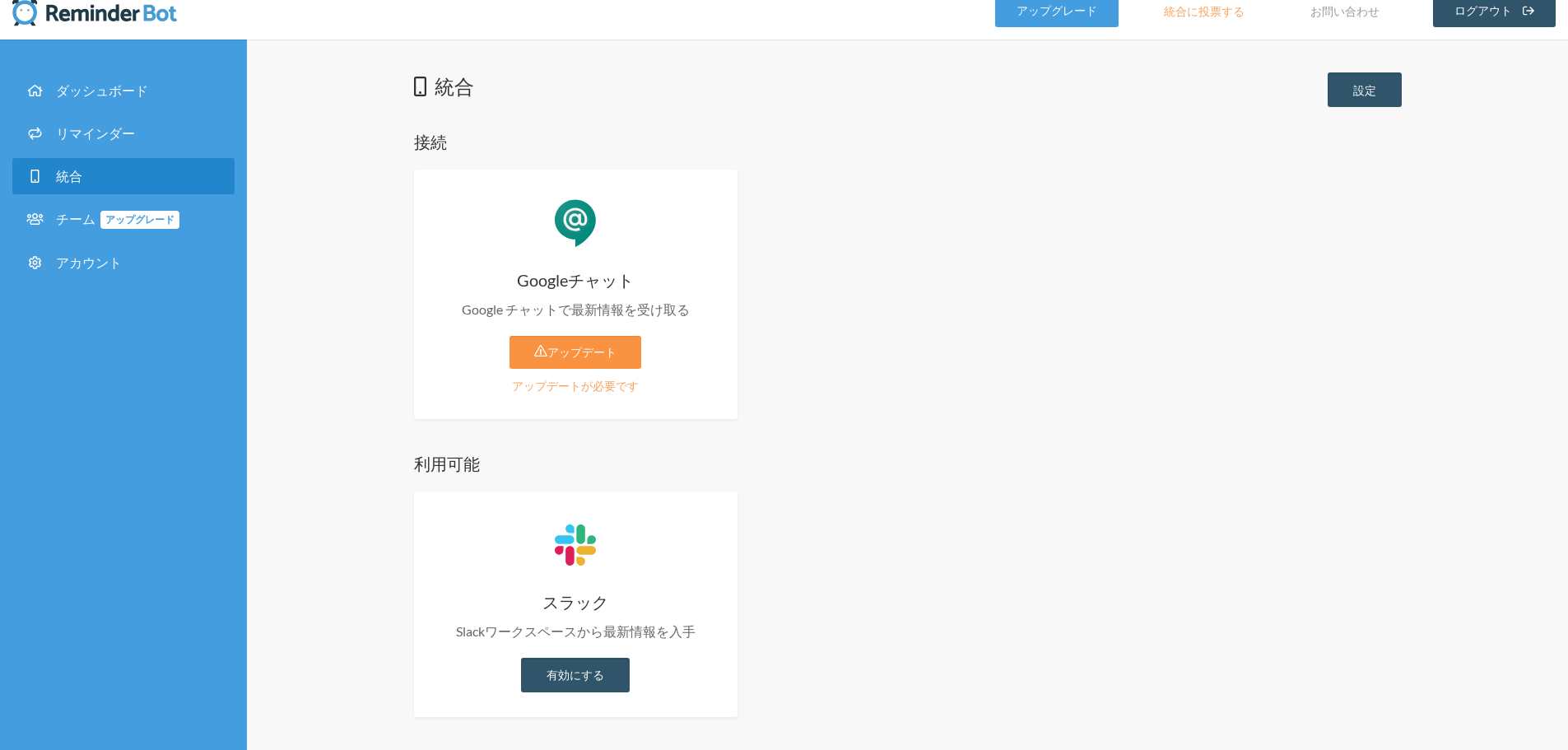
click at [536, 351] on icon at bounding box center [540, 350] width 13 height 11
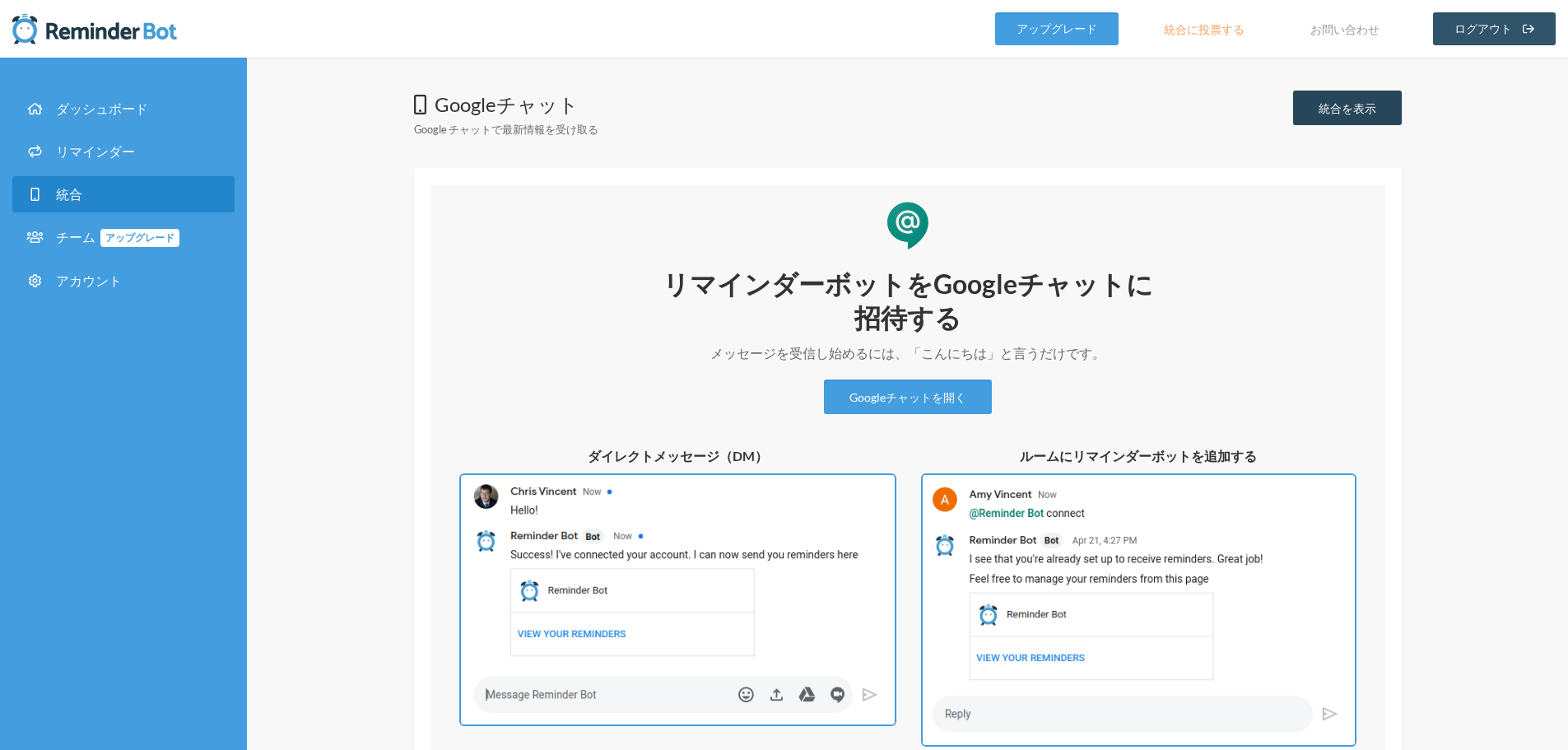
click at [1362, 110] on font "統合を表示" at bounding box center [1348, 108] width 58 height 14
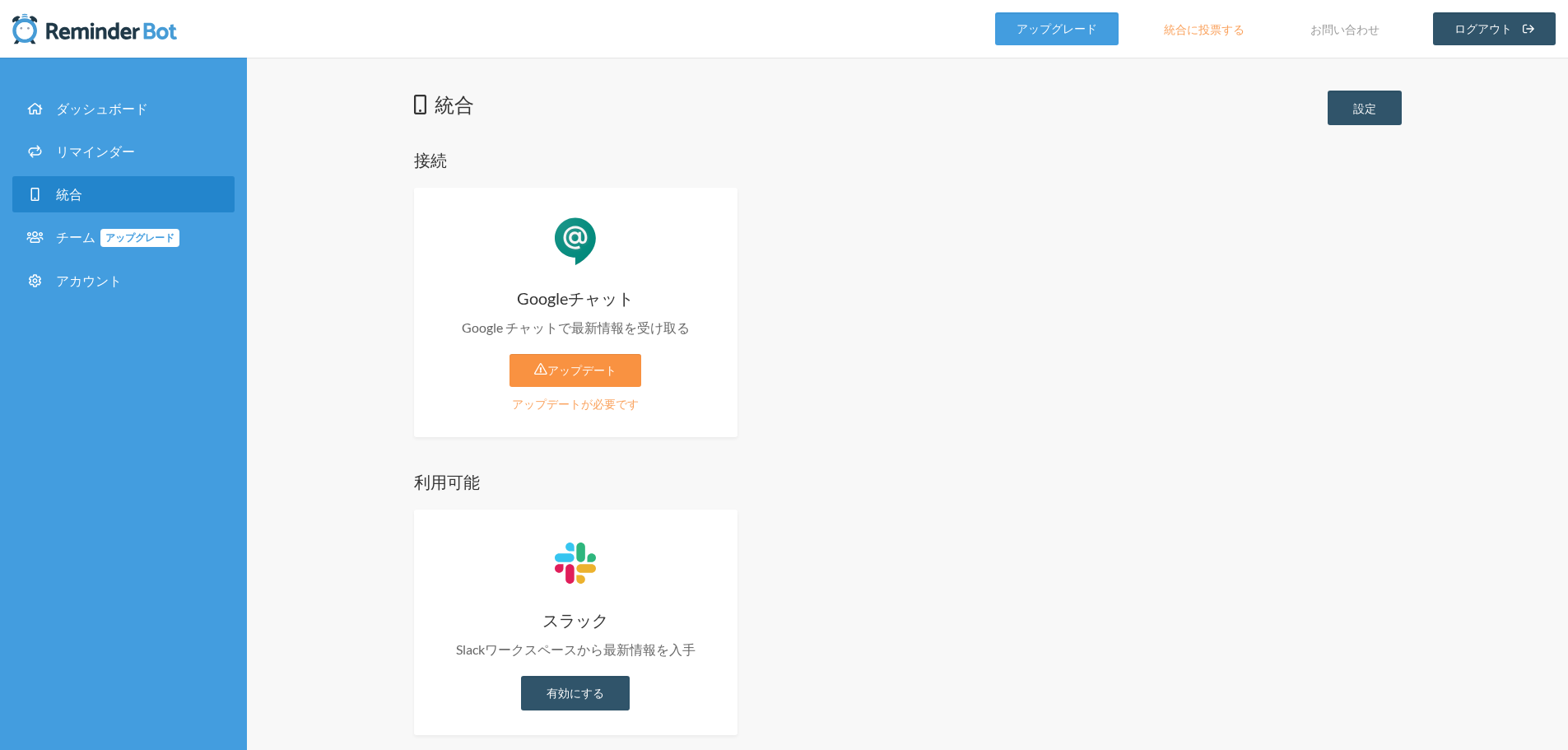
click at [576, 378] on link "アップデート" at bounding box center [575, 371] width 131 height 33
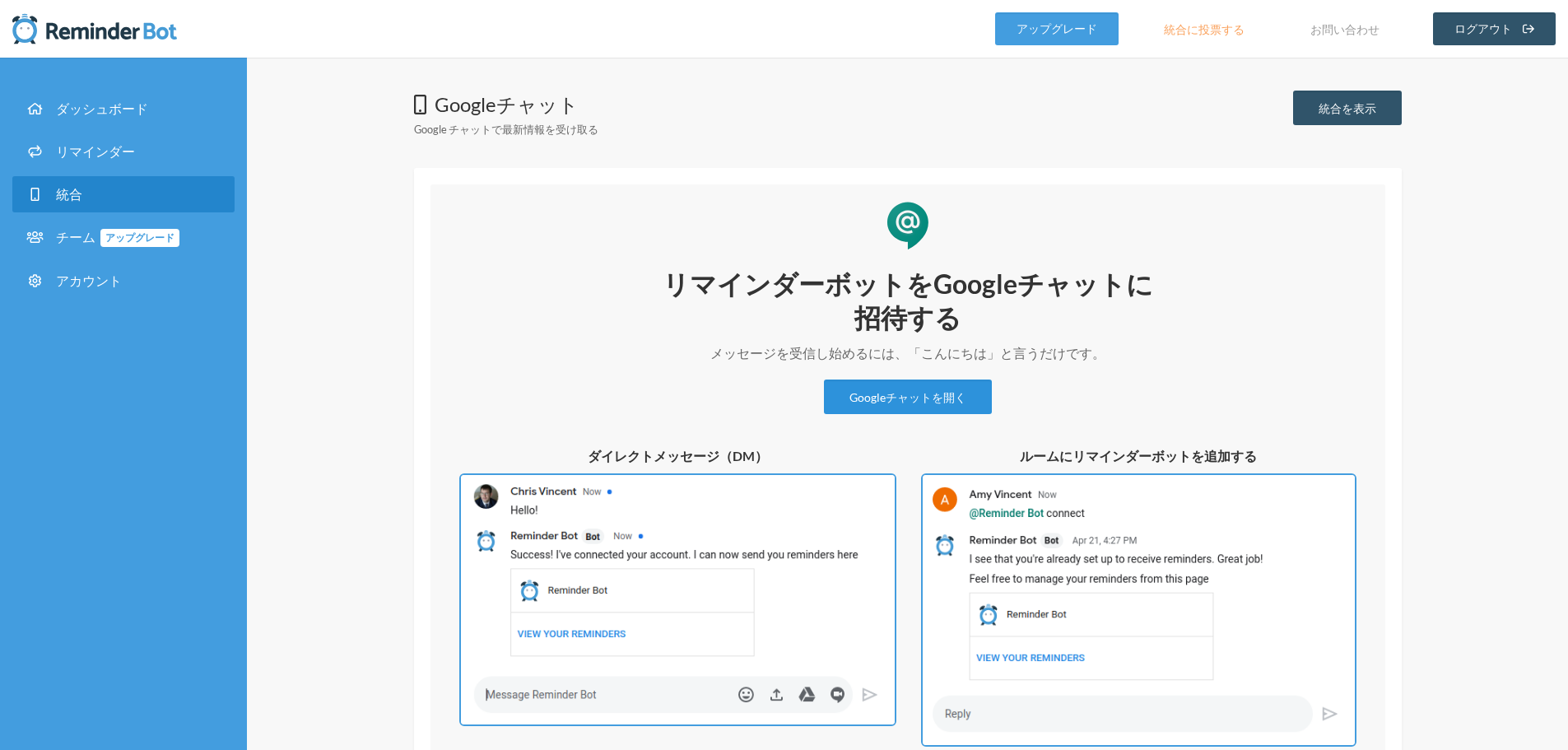
scroll to position [123, 0]
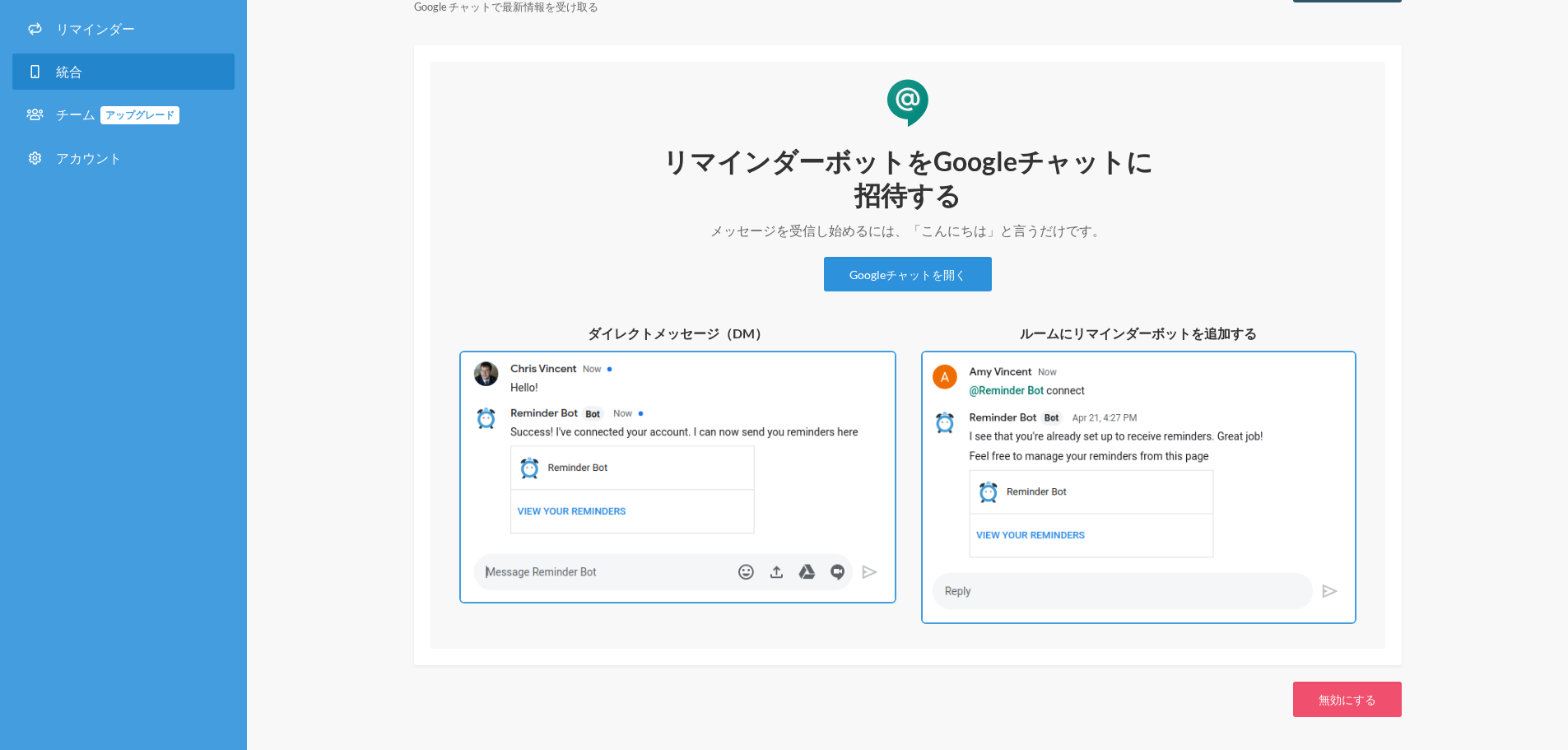
click at [911, 283] on link "Googleチャットを開く" at bounding box center [908, 274] width 168 height 35
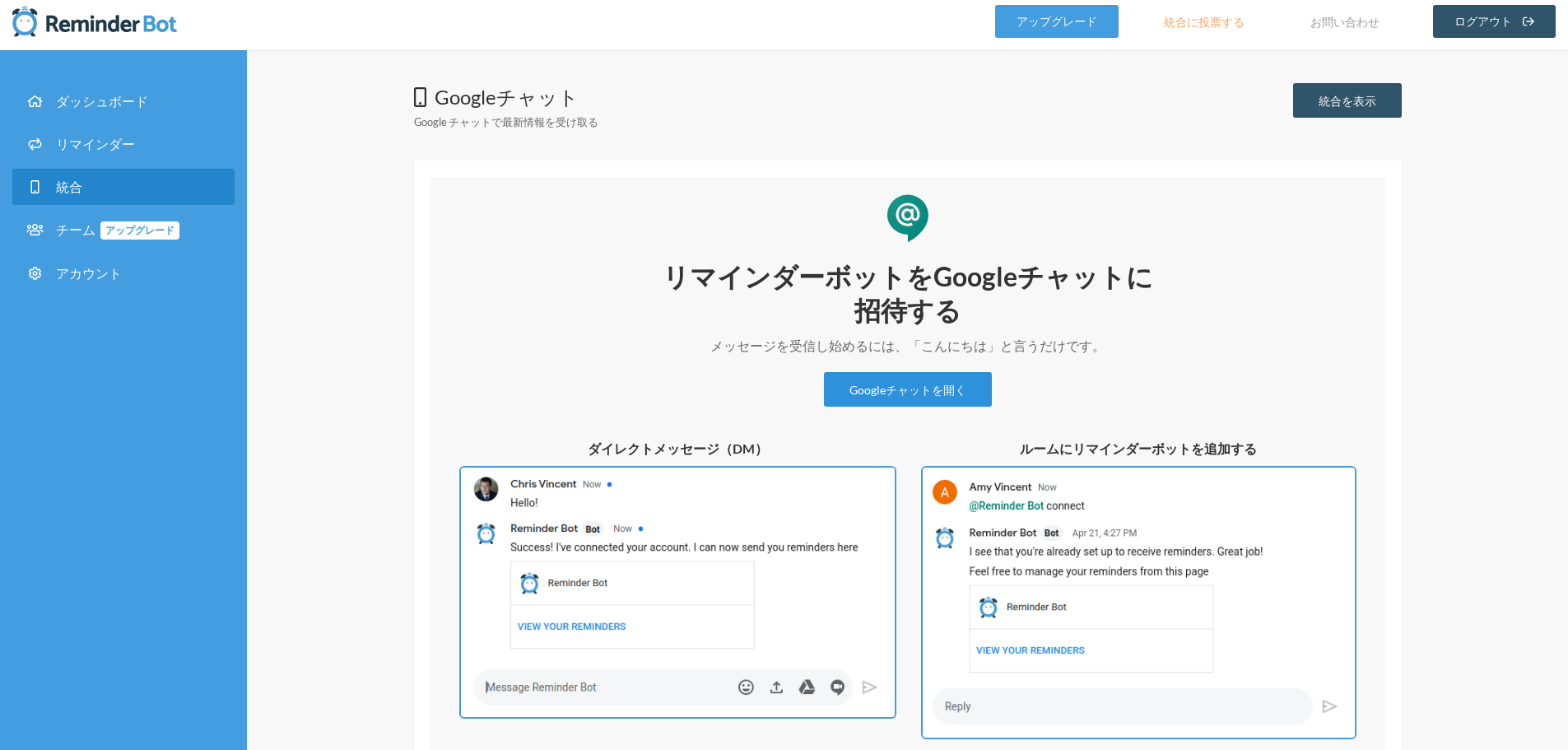
scroll to position [0, 0]
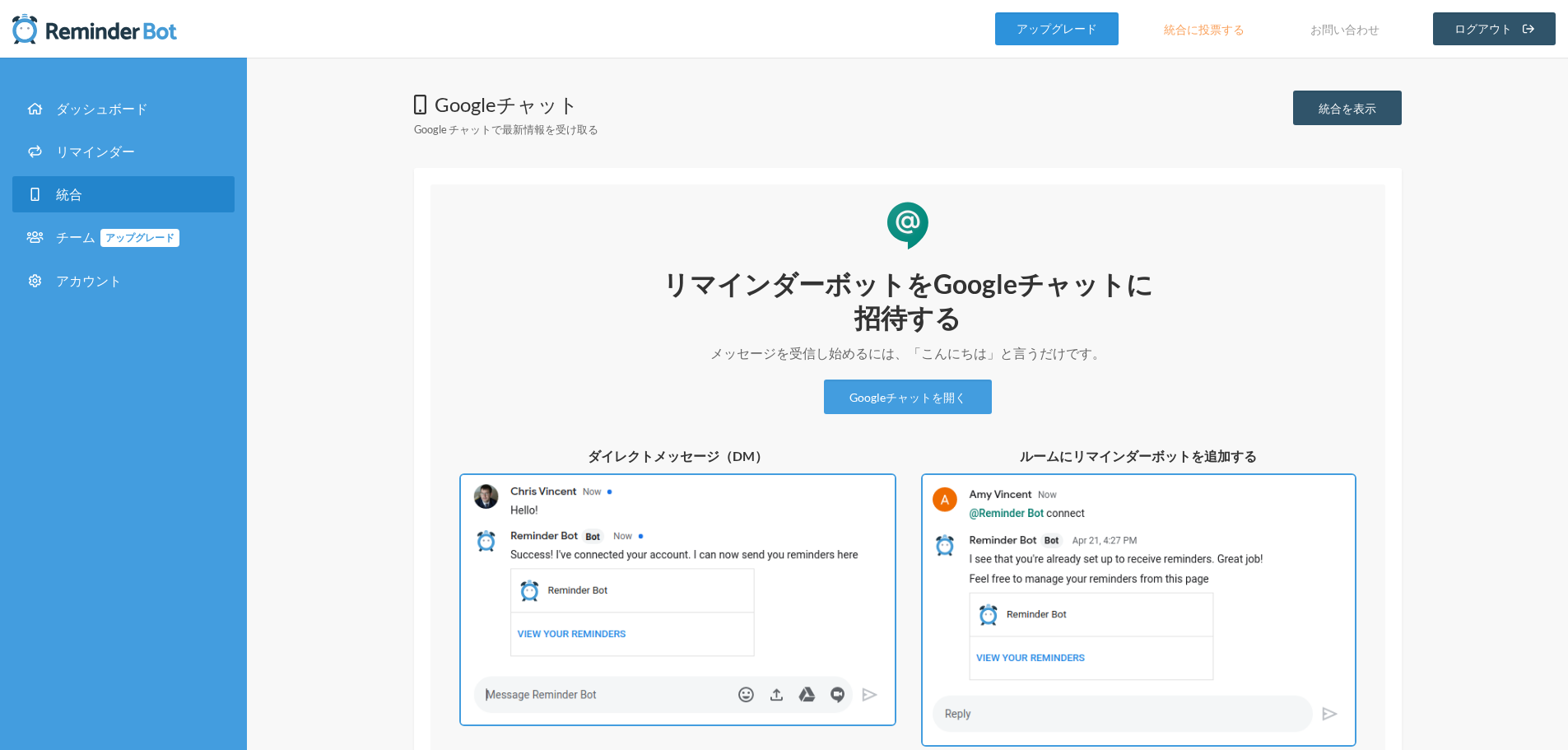
click at [1036, 27] on font "アップグレード" at bounding box center [1057, 29] width 80 height 14
